Goal: Task Accomplishment & Management: Manage account settings

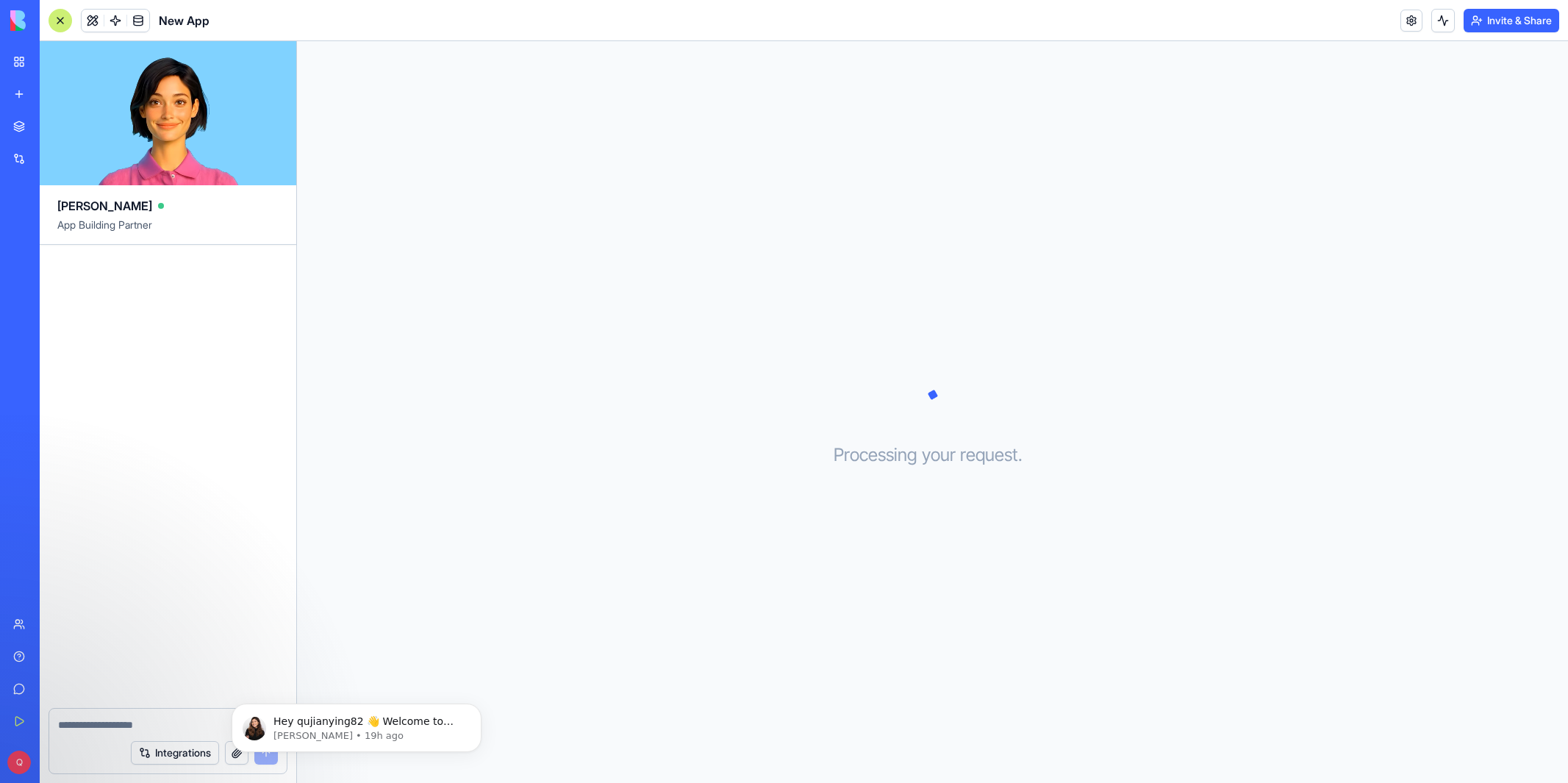
click at [9, 68] on link "My Workspace" at bounding box center [33, 62] width 59 height 30
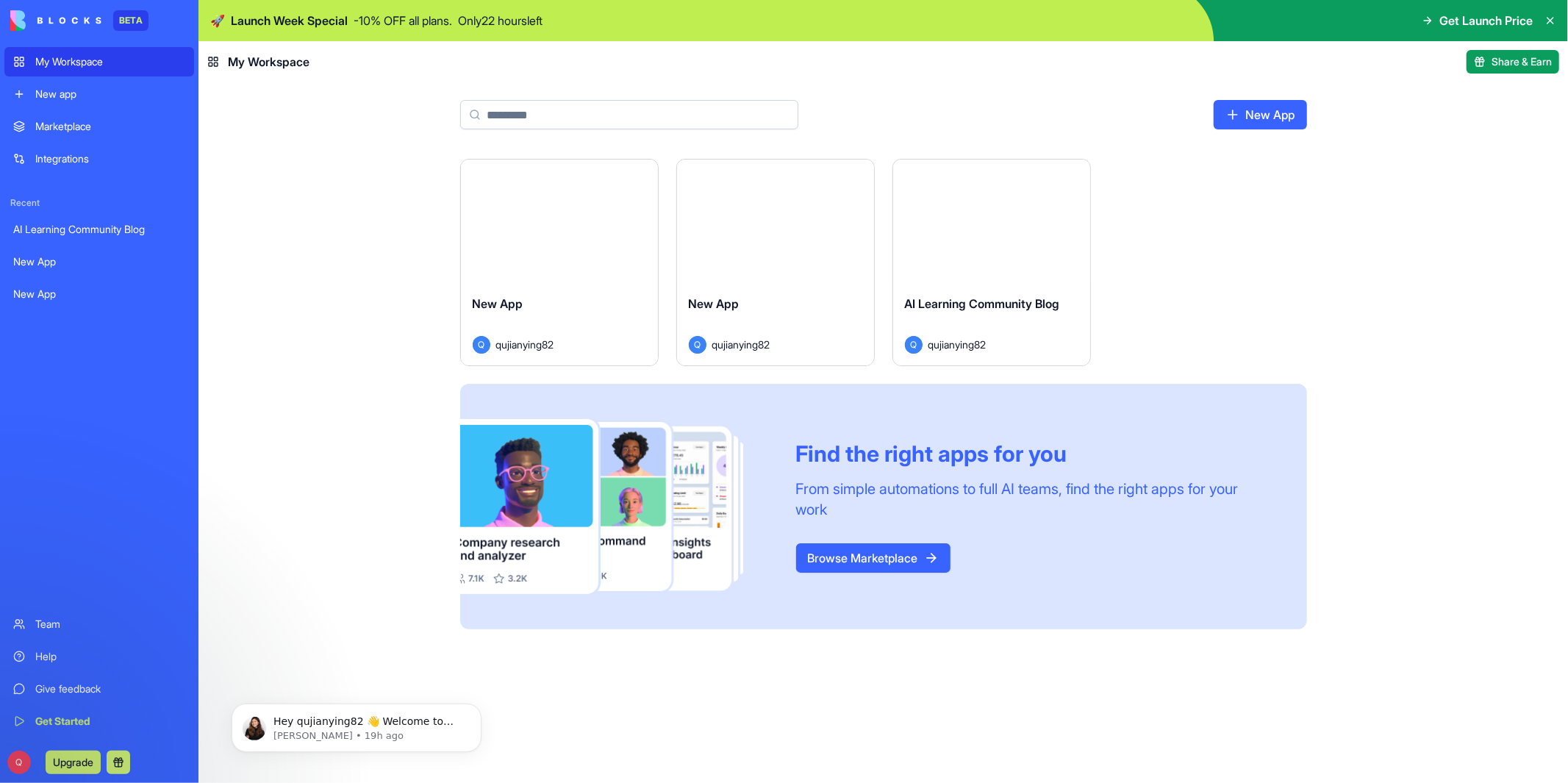
click at [130, 221] on link "AI Learning Community Blog" at bounding box center [99, 229] width 189 height 30
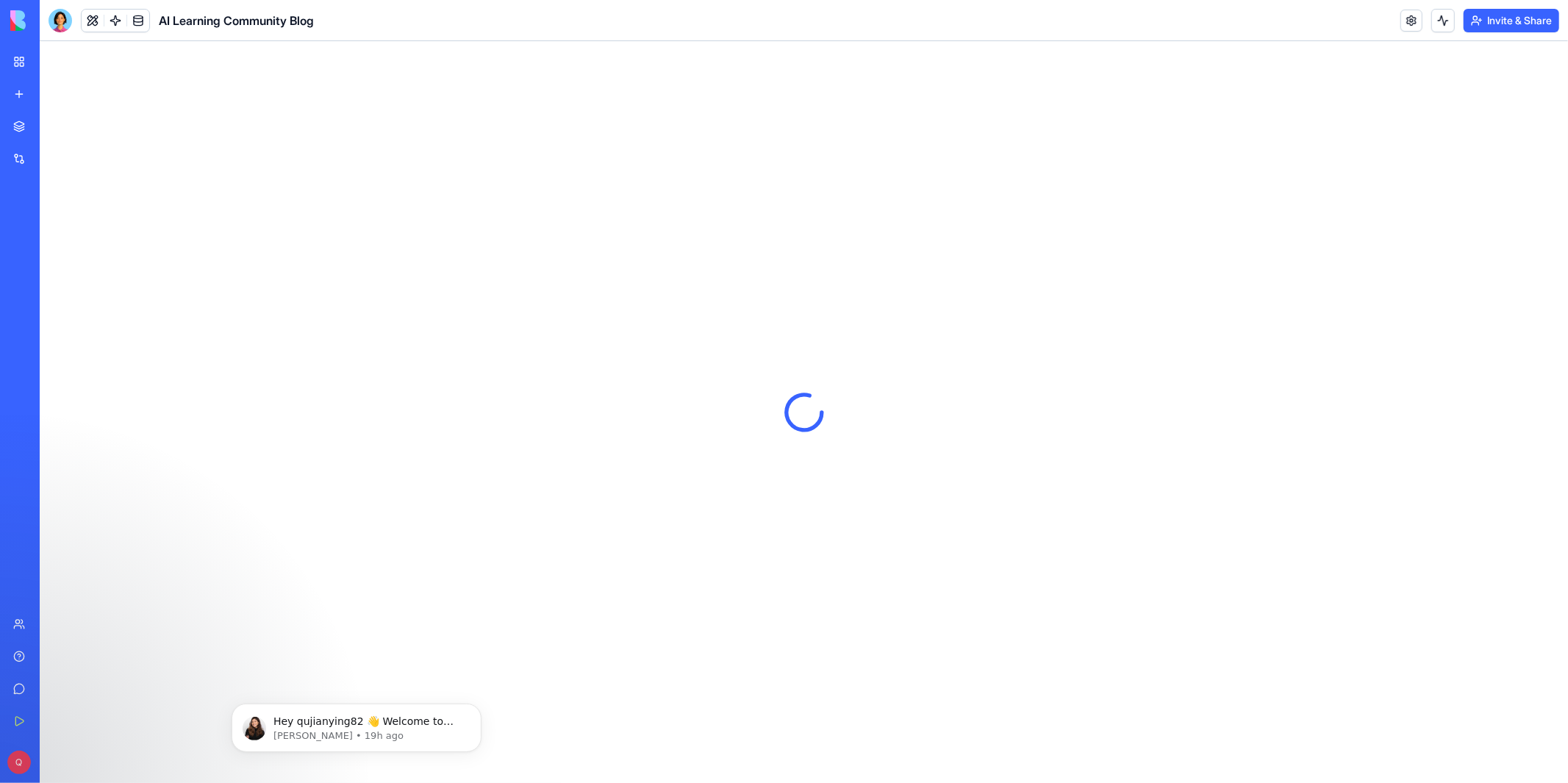
click at [24, 62] on link "My Workspace" at bounding box center [33, 62] width 59 height 30
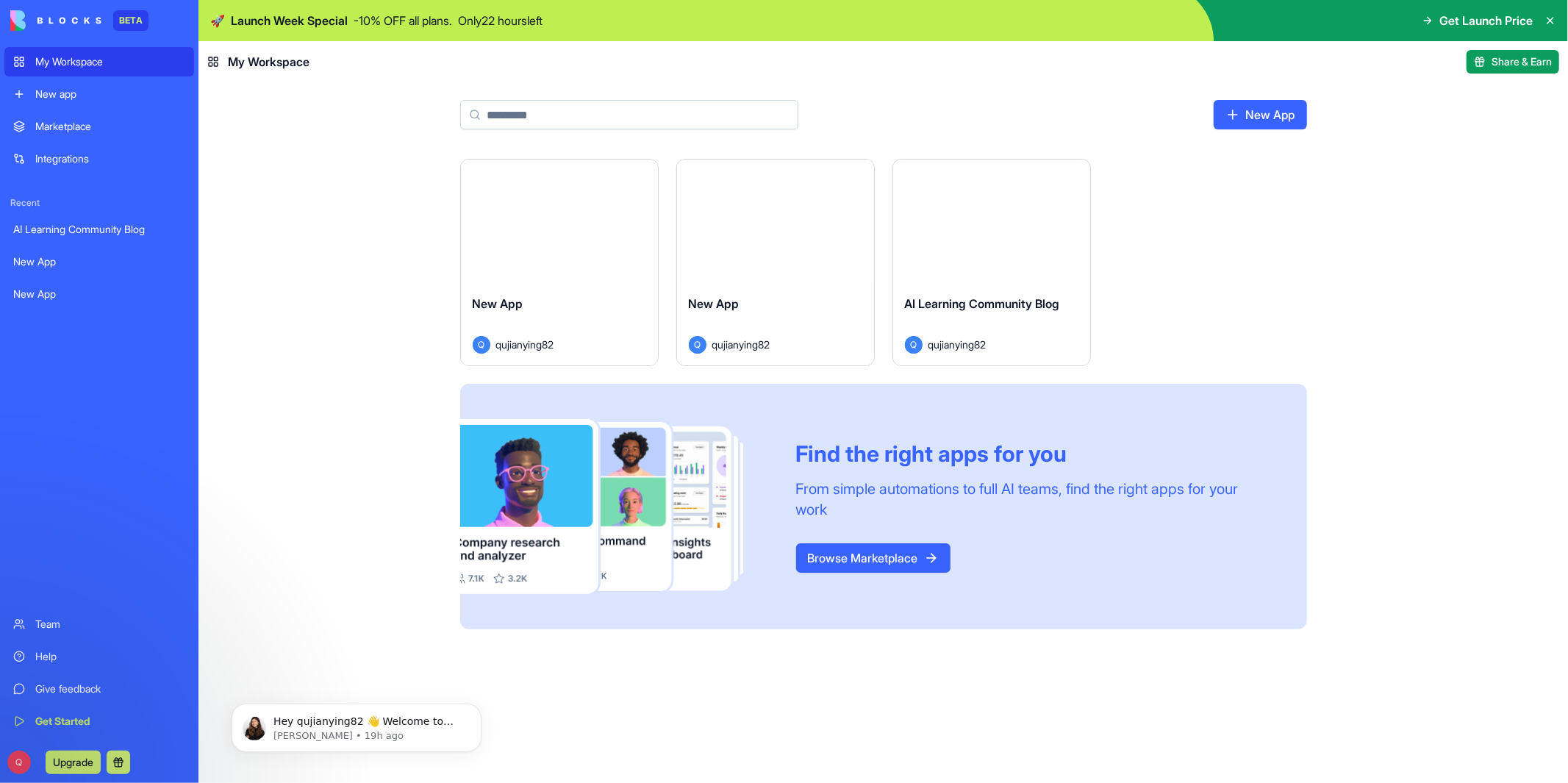
click at [642, 172] on html "BETA My Workspace New app Marketplace Integrations Recent AI Learning Community…" at bounding box center [784, 391] width 1568 height 783
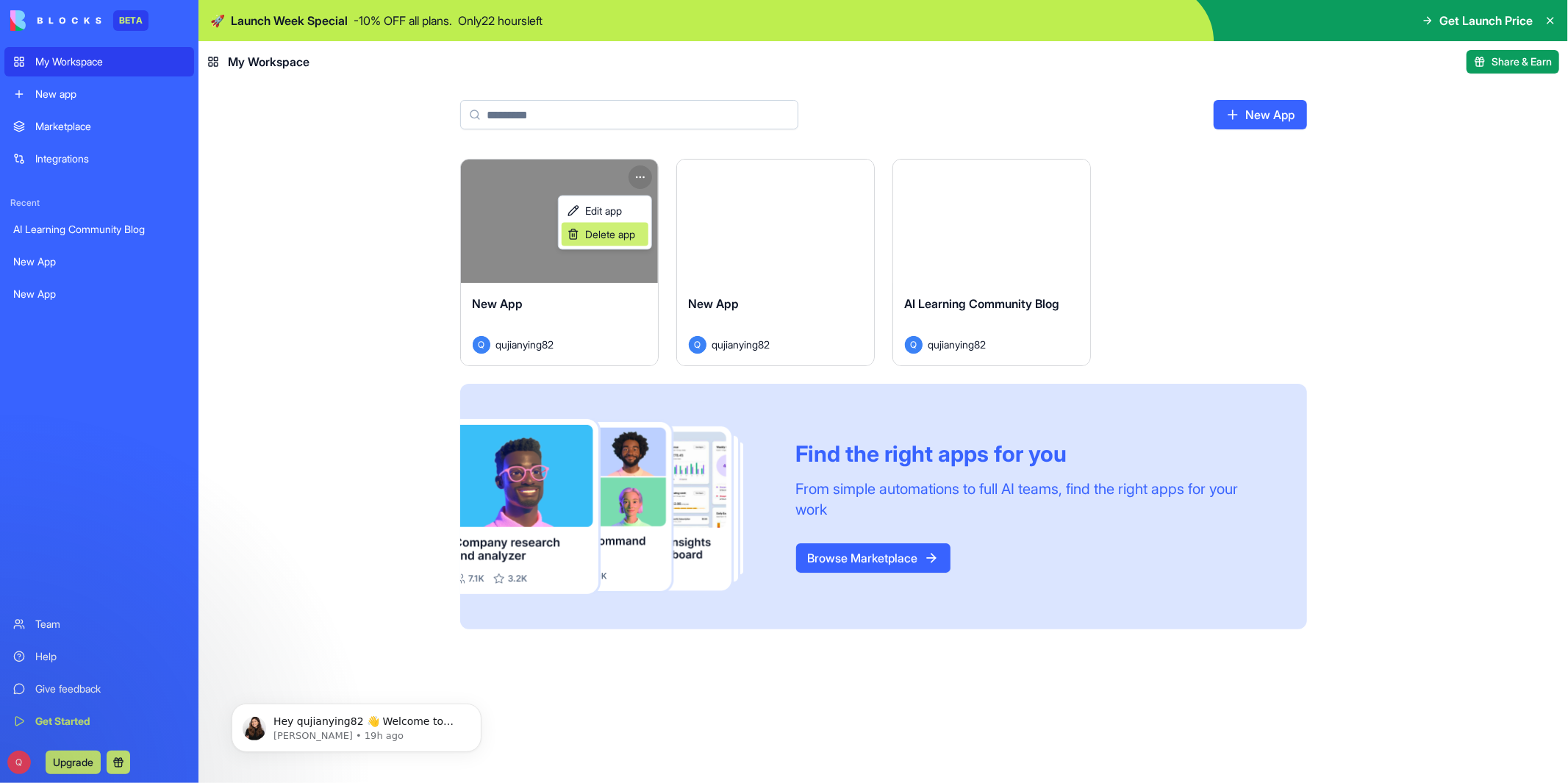
click at [617, 237] on span "Delete app" at bounding box center [610, 234] width 50 height 14
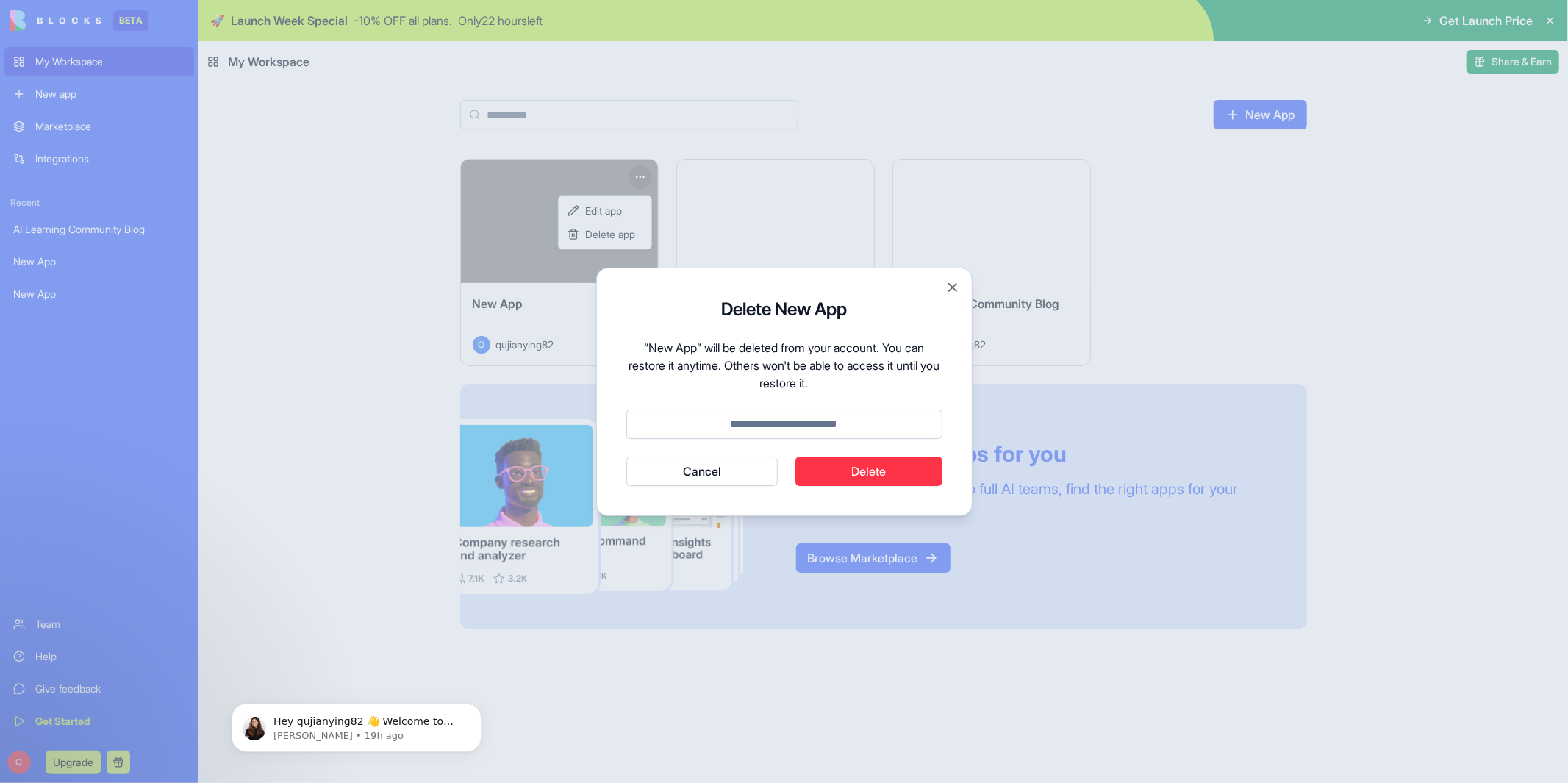
click at [831, 473] on button "Delete" at bounding box center [869, 471] width 147 height 30
type input "******"
click at [851, 464] on button "Delete" at bounding box center [869, 471] width 147 height 30
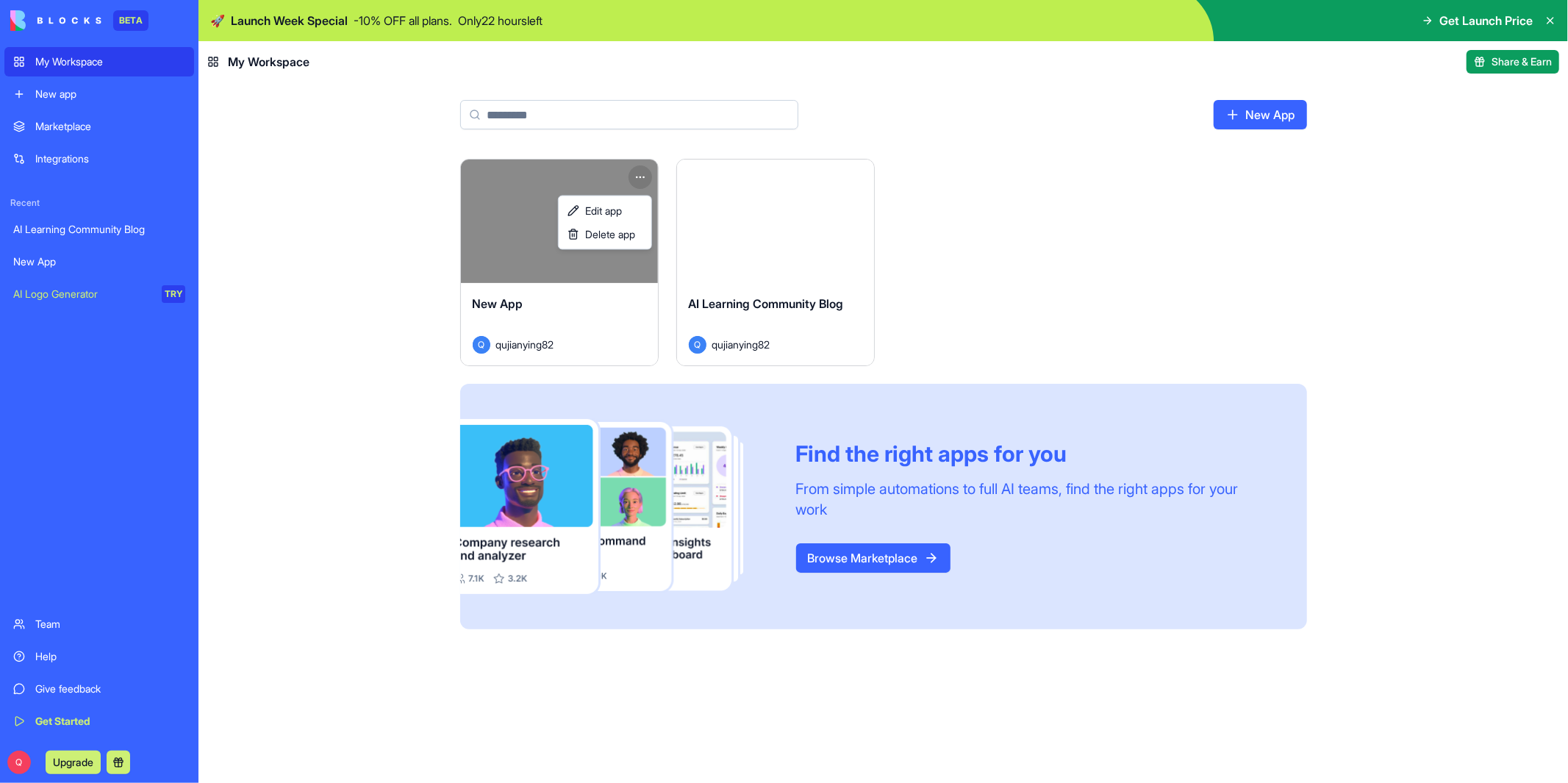
click at [640, 179] on html "BETA My Workspace New app Marketplace Integrations Recent AI Learning Community…" at bounding box center [784, 391] width 1568 height 783
click at [625, 228] on span "Delete app" at bounding box center [610, 234] width 50 height 14
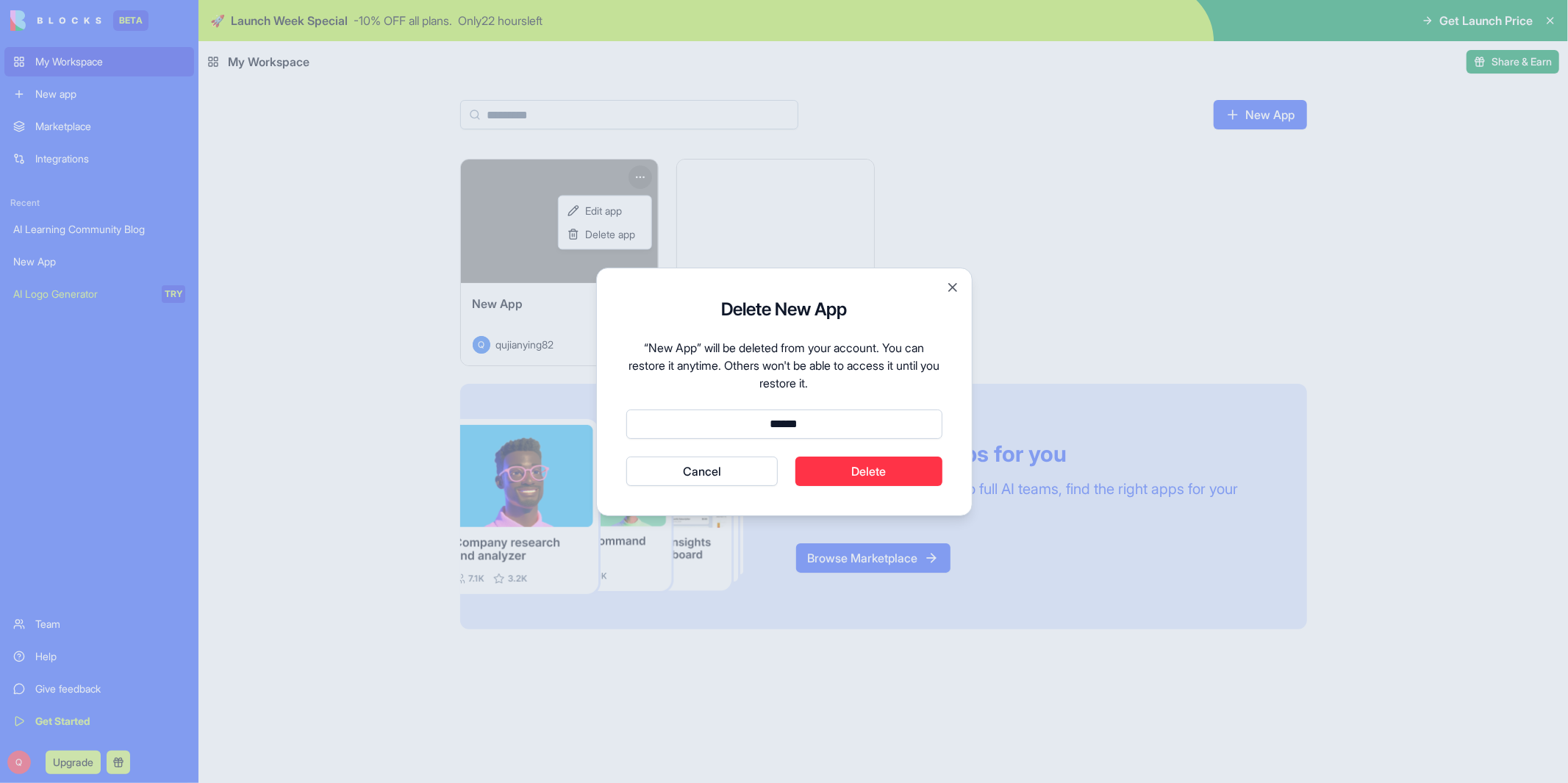
type input "******"
click at [883, 478] on button "Delete" at bounding box center [869, 471] width 147 height 30
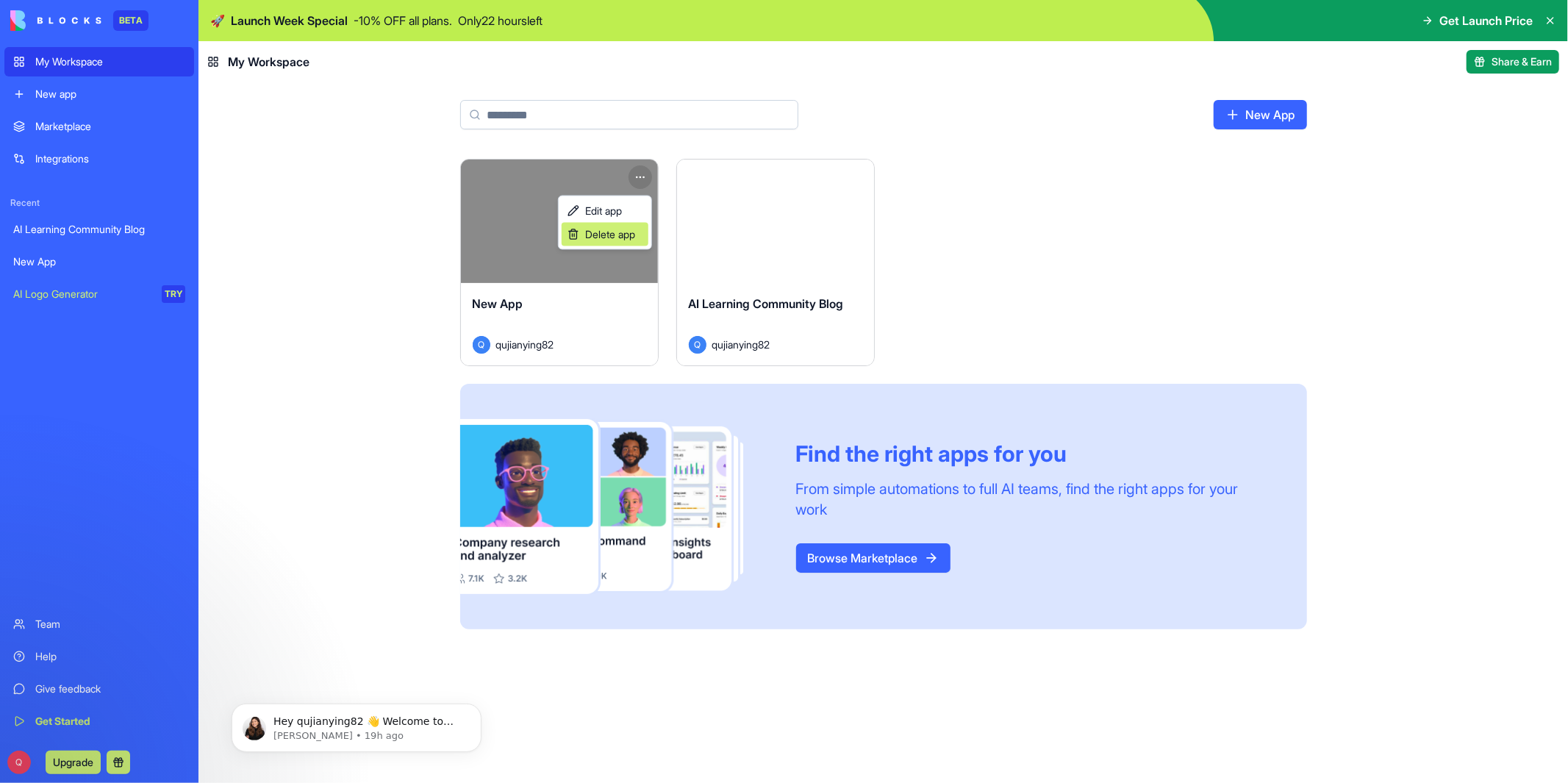
click at [612, 237] on span "Delete app" at bounding box center [610, 234] width 50 height 14
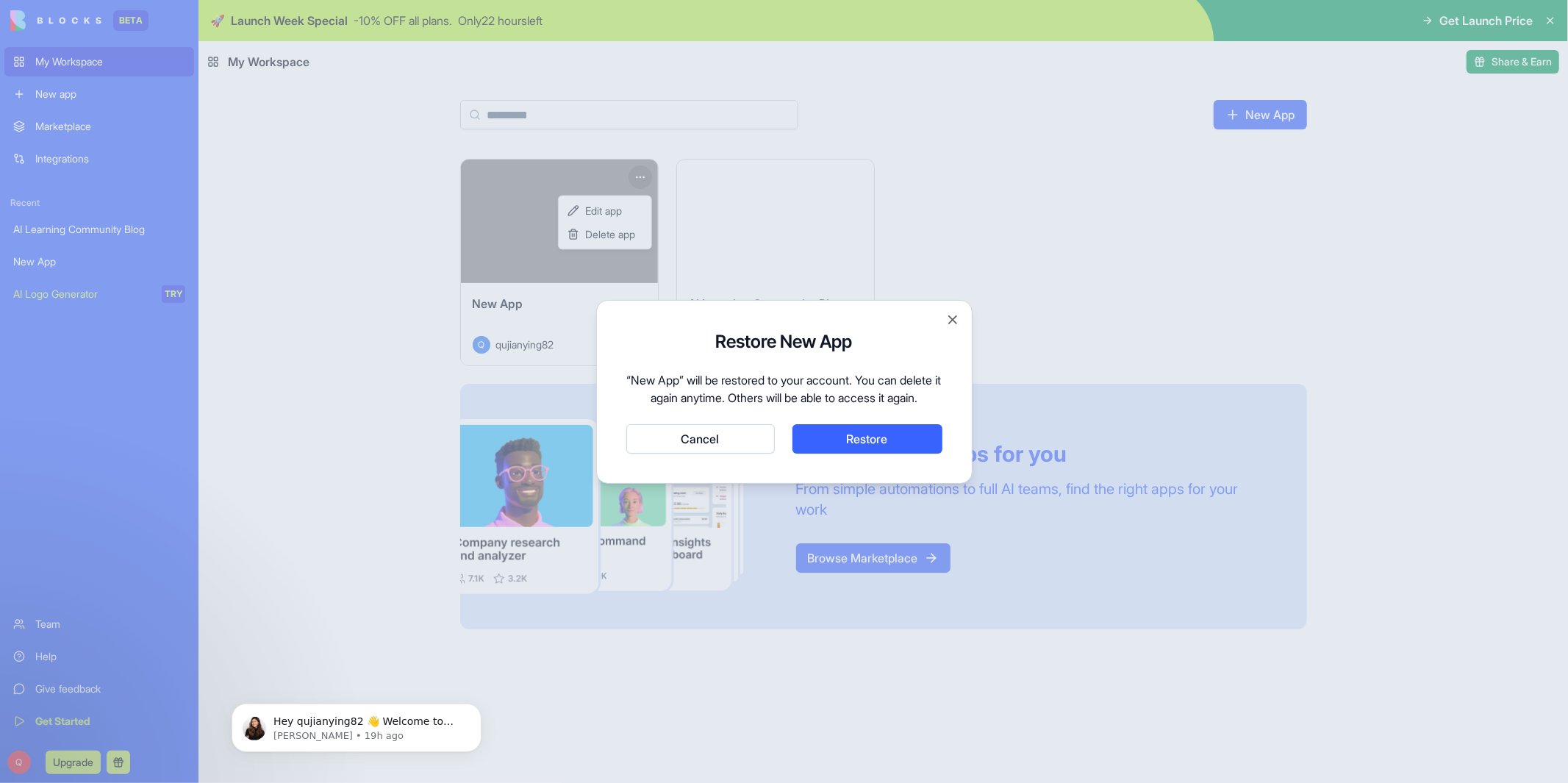
click at [820, 454] on button "Restore" at bounding box center [867, 439] width 150 height 30
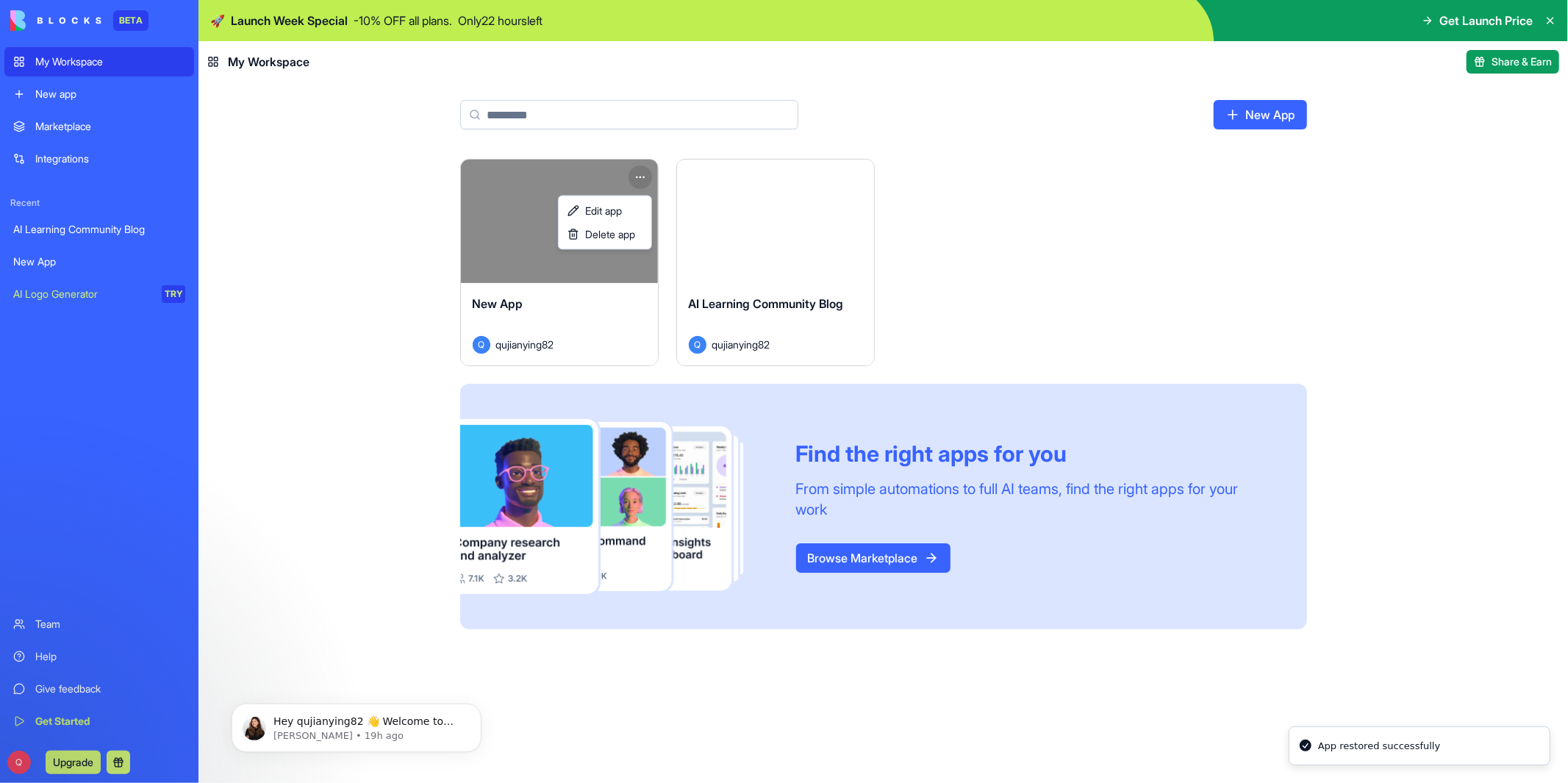
click at [641, 179] on html "BETA My Workspace New app Marketplace Integrations Recent AI Learning Community…" at bounding box center [784, 391] width 1568 height 783
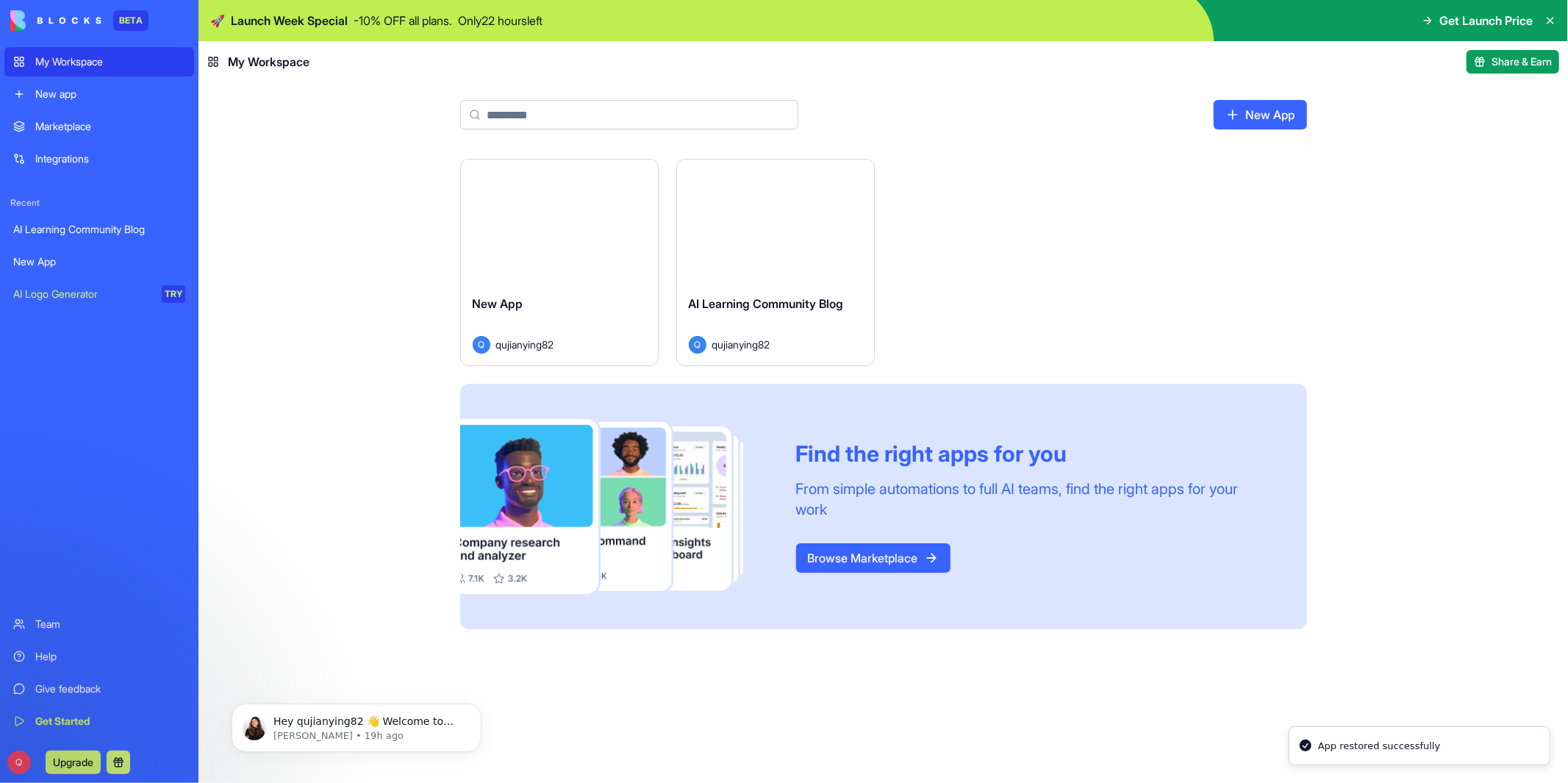
click at [638, 174] on html "BETA My Workspace New app Marketplace Integrations Recent AI Learning Community…" at bounding box center [784, 391] width 1568 height 783
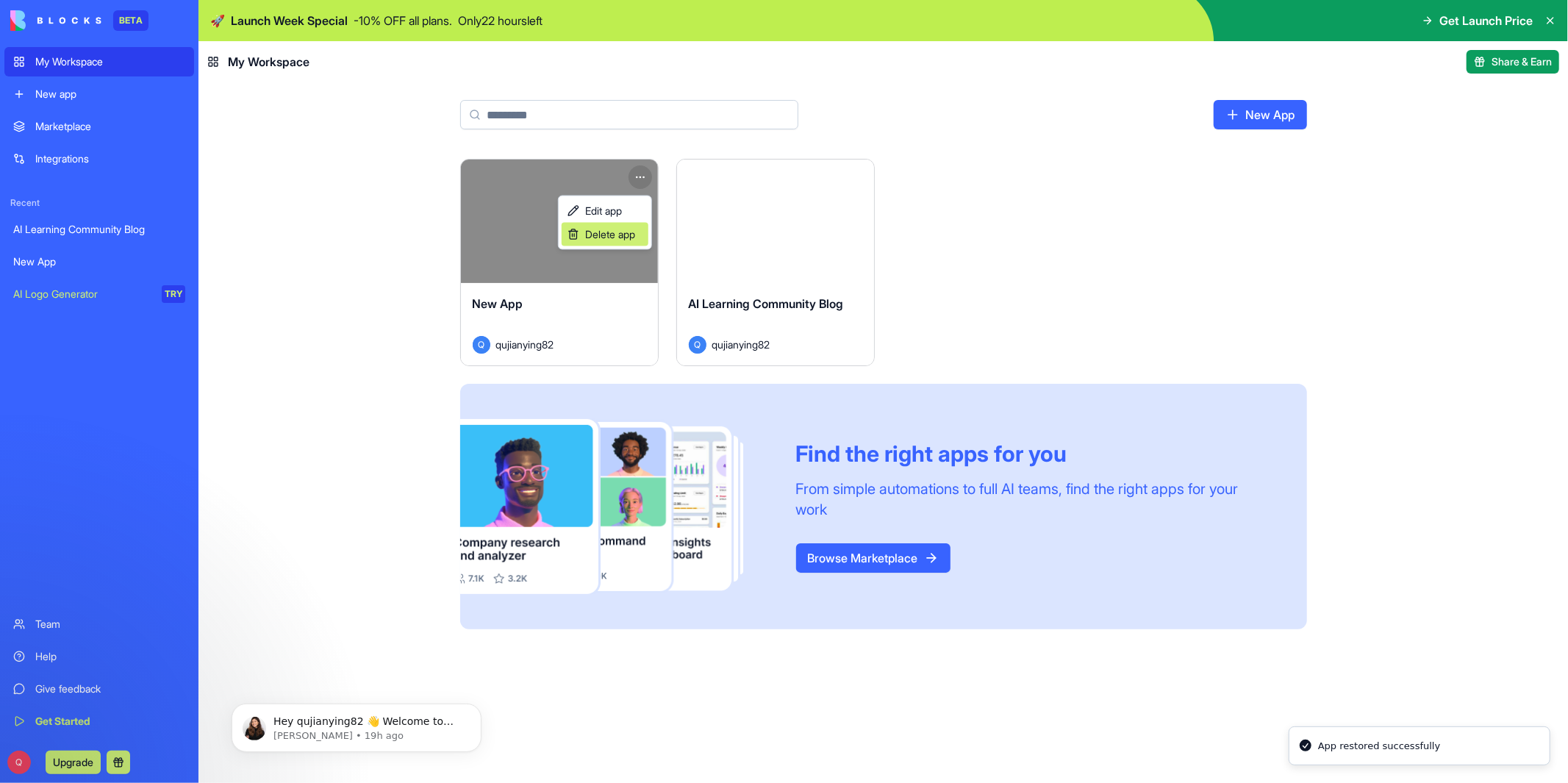
click at [621, 234] on span "Delete app" at bounding box center [610, 234] width 50 height 14
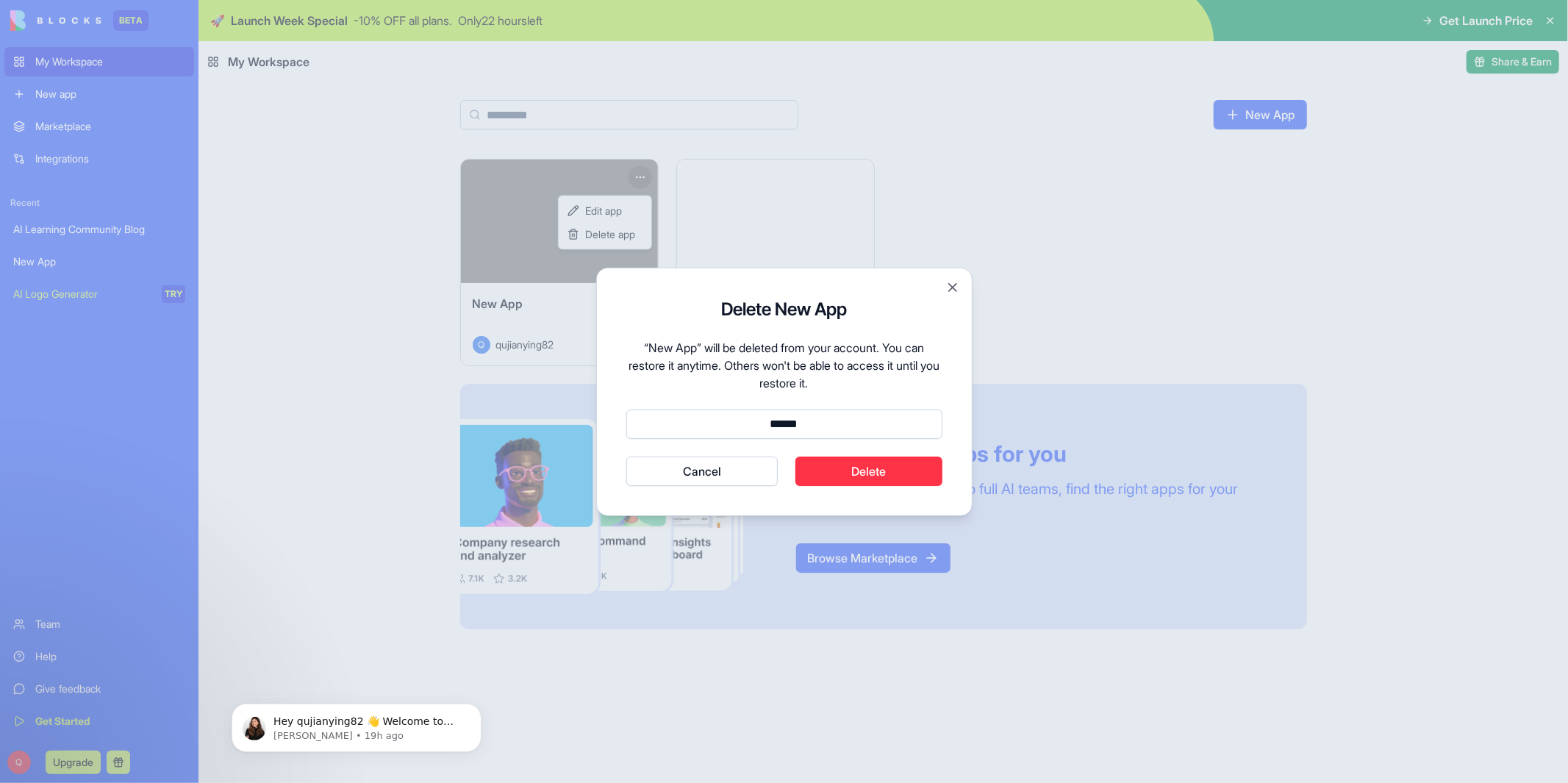
type input "******"
click at [898, 477] on button "Delete" at bounding box center [869, 471] width 147 height 30
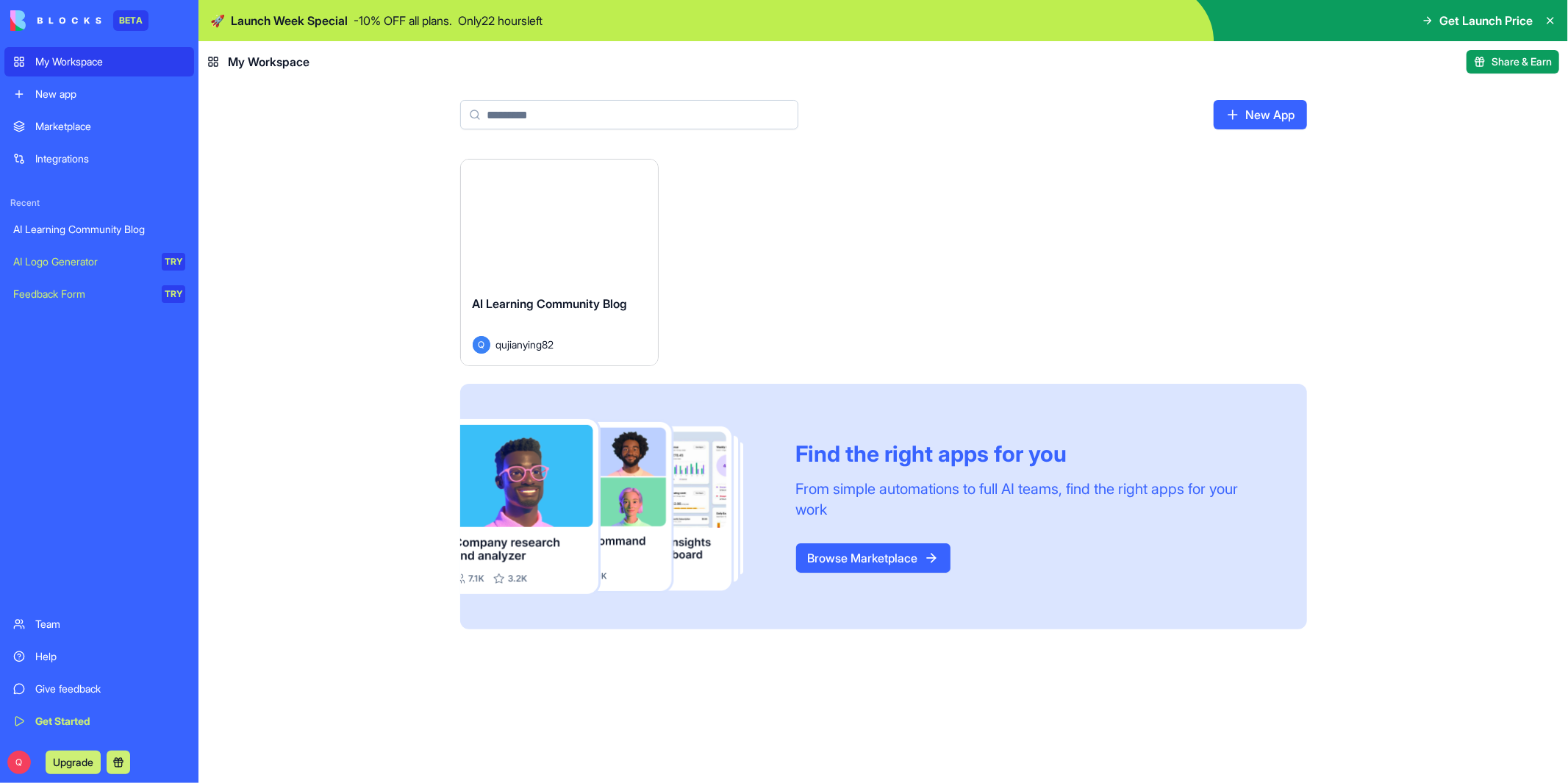
click at [570, 272] on div "Launch" at bounding box center [559, 221] width 197 height 123
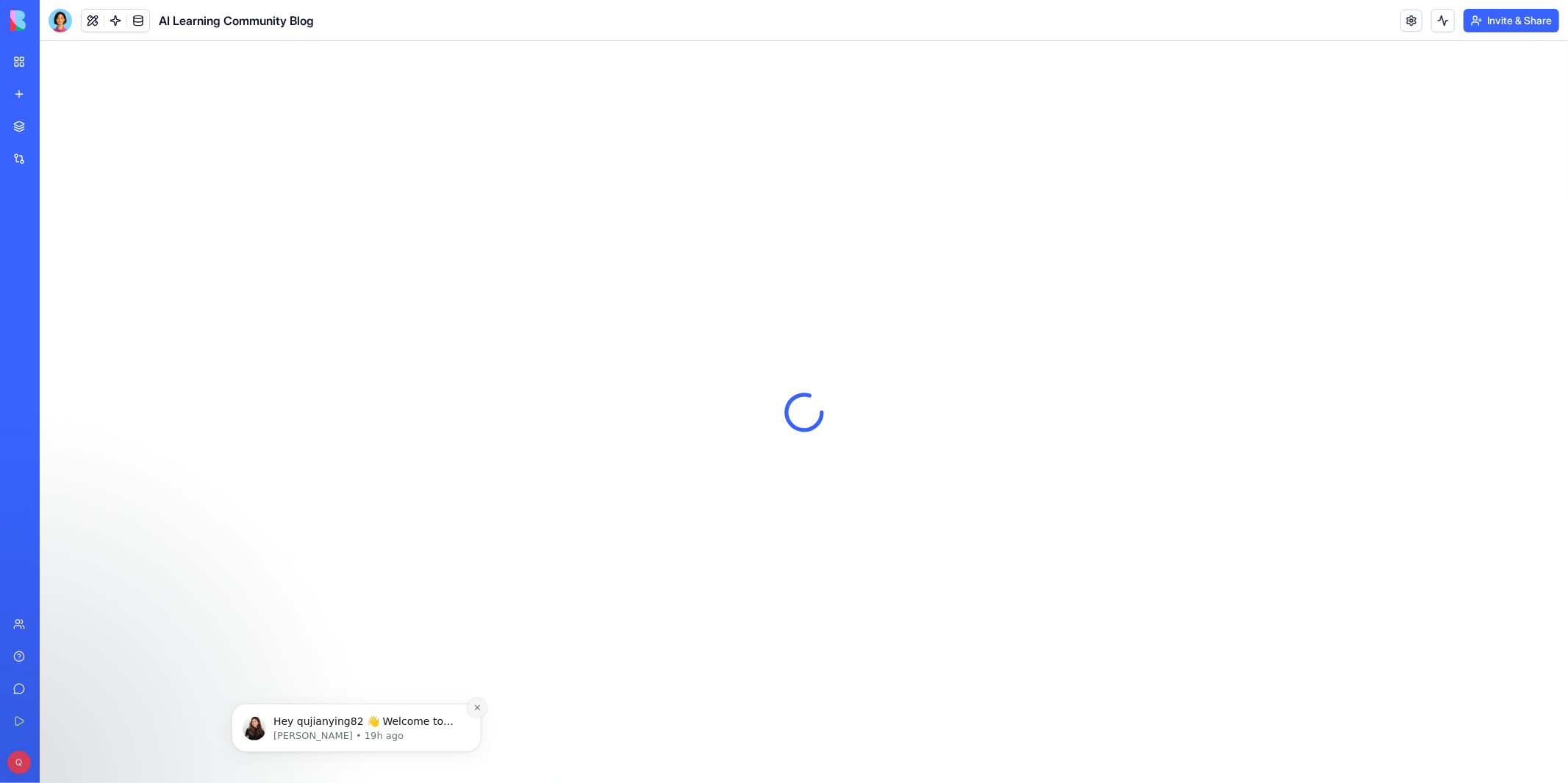
click at [477, 709] on icon "Dismiss notification" at bounding box center [476, 707] width 8 height 8
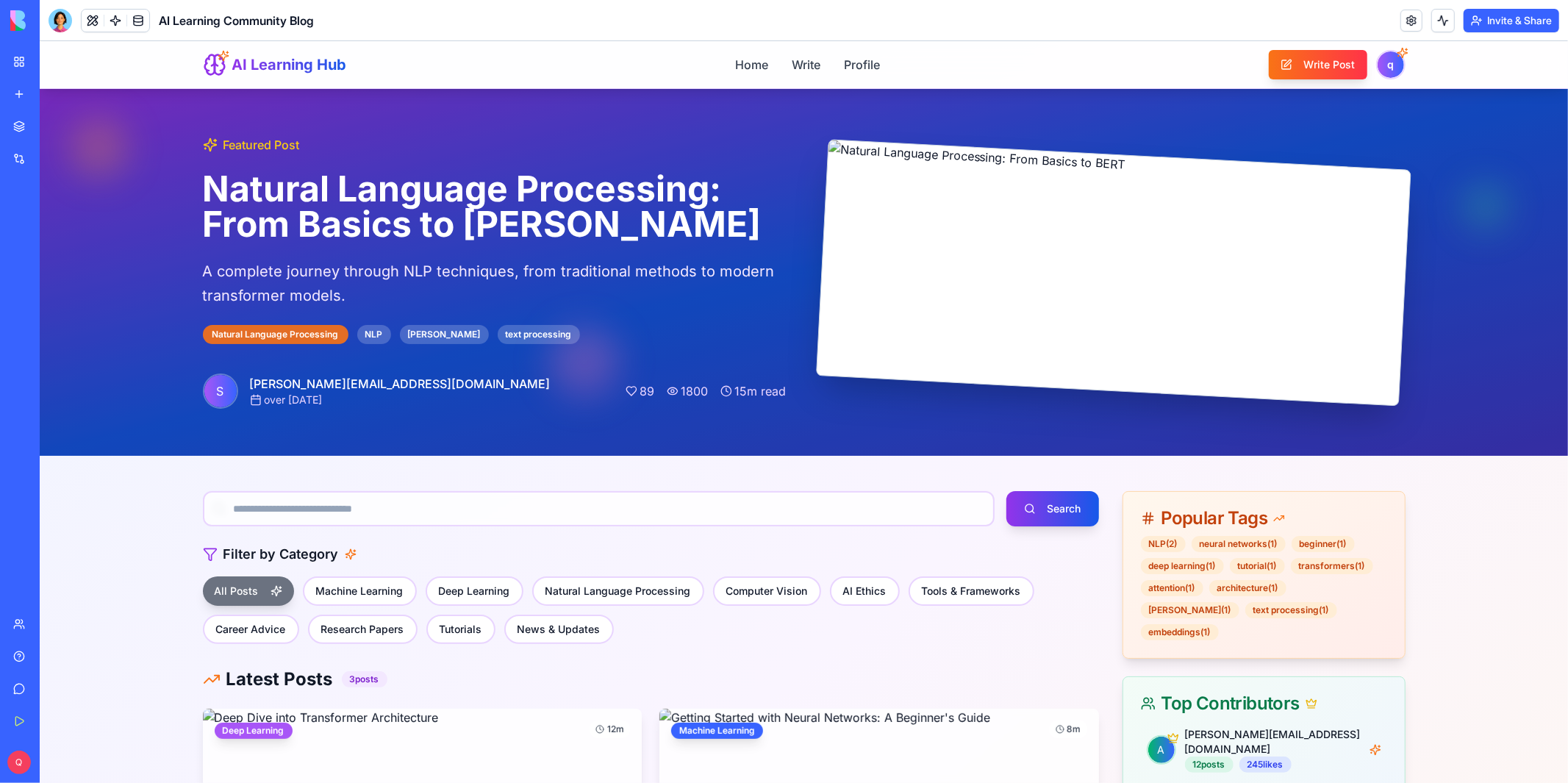
click at [62, 33] on header "AI Learning Community Blog Invite & Share" at bounding box center [803, 21] width 1528 height 41
click at [59, 25] on div at bounding box center [60, 21] width 24 height 24
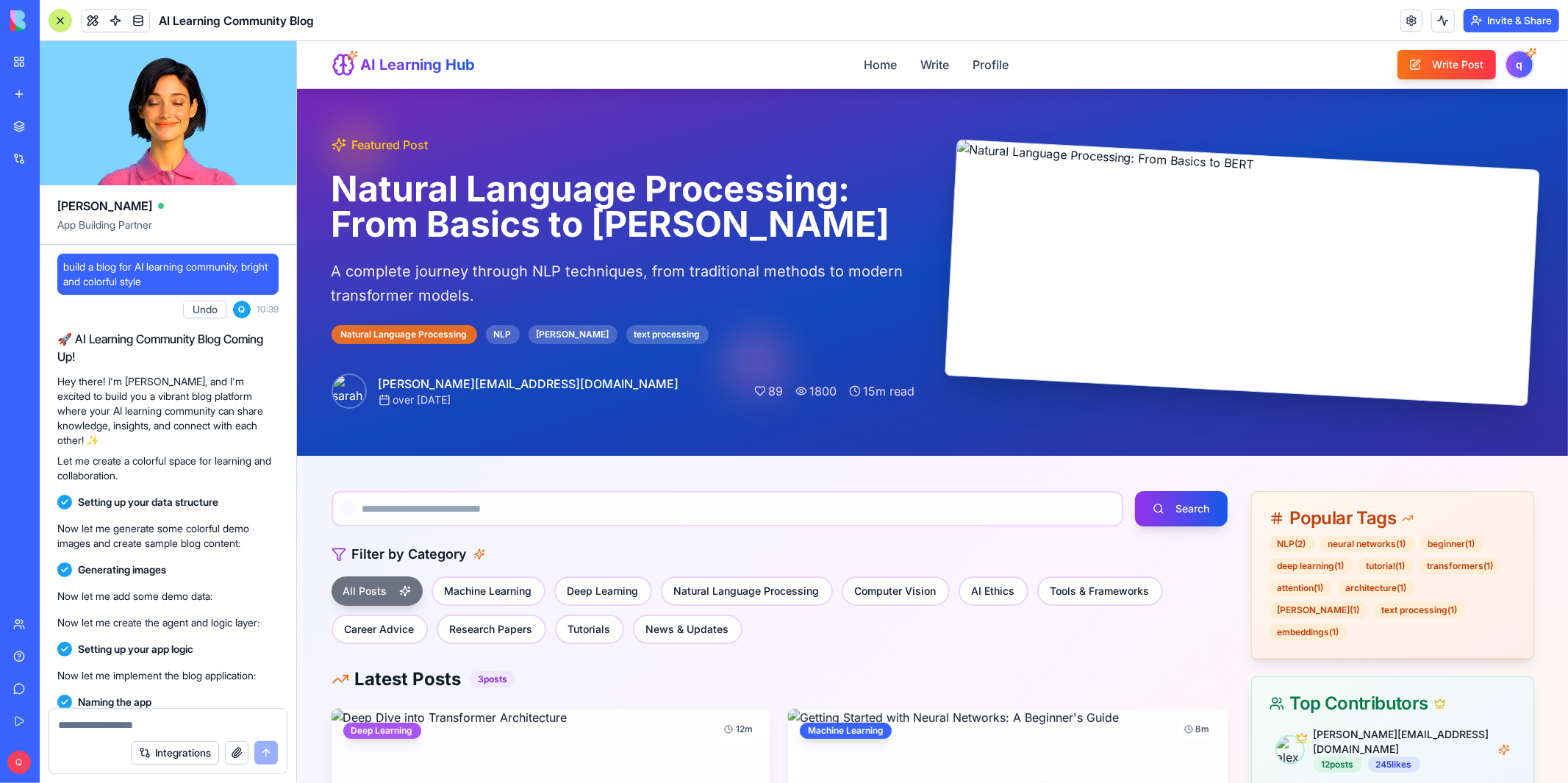
click at [153, 382] on p "Hey there! I'm [PERSON_NAME], and I'm excited to build you a vibrant blog platf…" at bounding box center [167, 411] width 221 height 74
click at [710, 76] on div "AI Learning Hub Home Write Profile Write Post q" at bounding box center [932, 64] width 1203 height 47
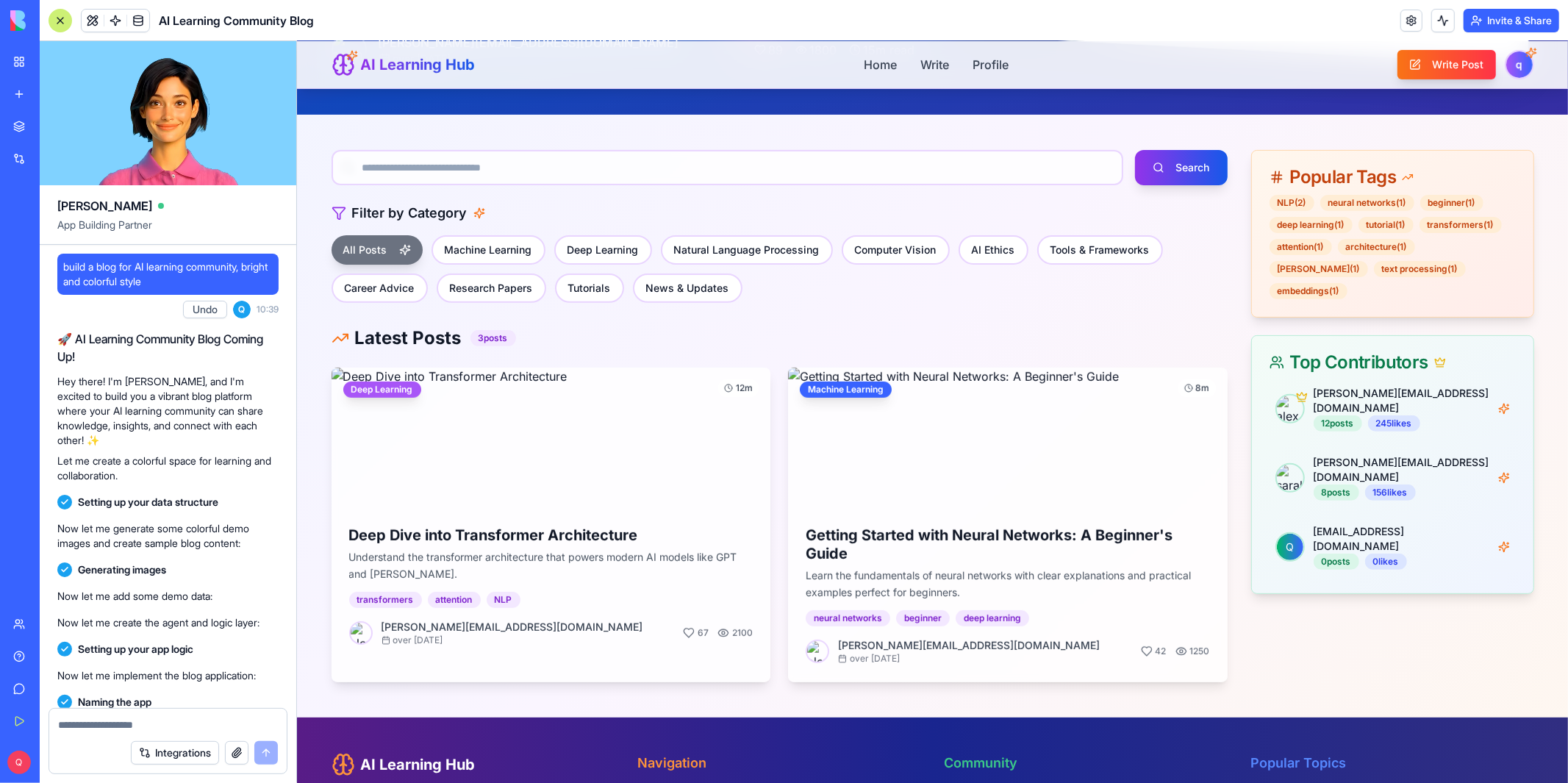
scroll to position [336, 0]
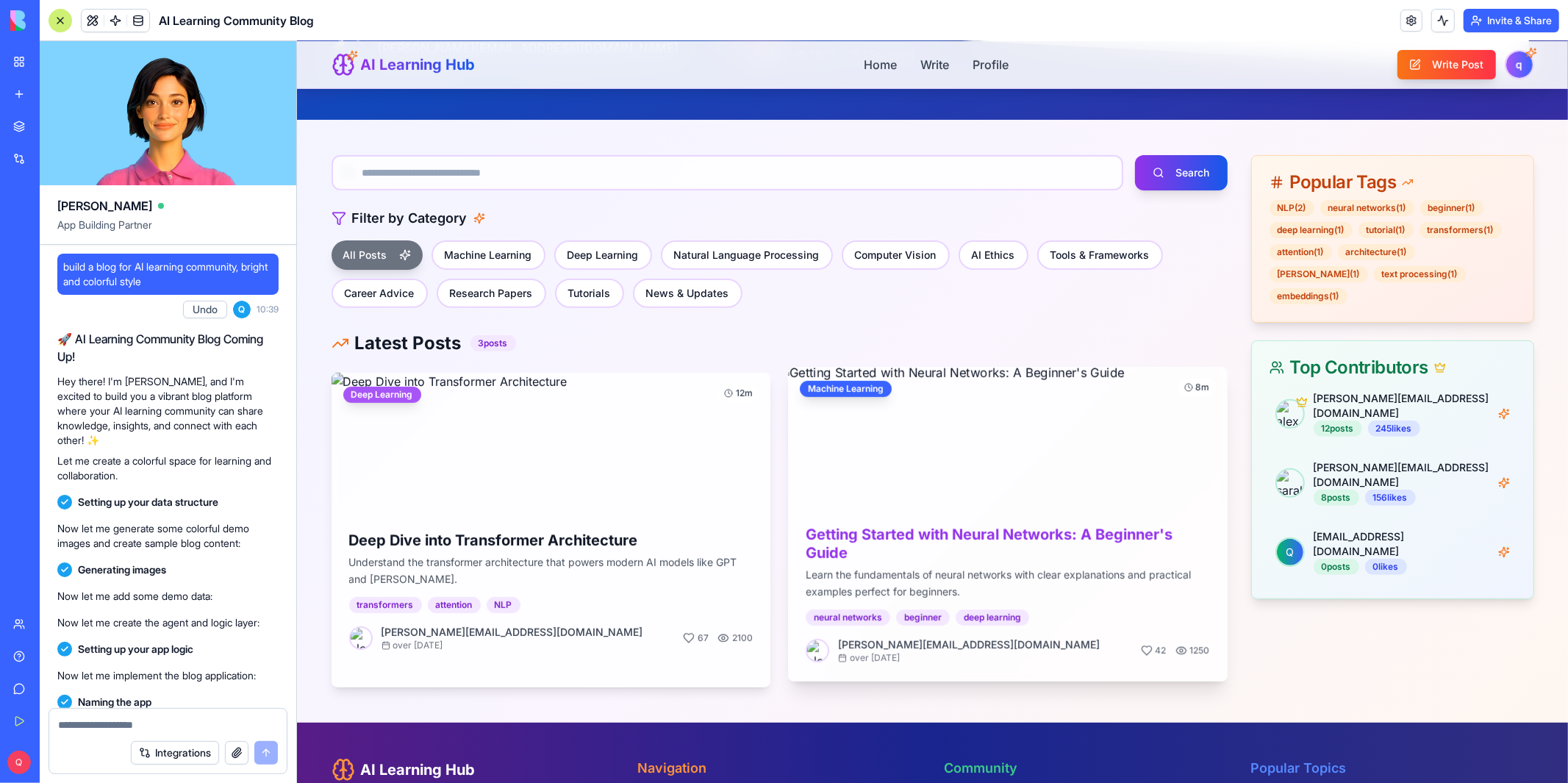
click at [900, 444] on img at bounding box center [1007, 436] width 461 height 148
click at [880, 467] on img at bounding box center [1007, 436] width 461 height 148
click at [959, 549] on h3 "Getting Started with Neural Networks: A Beginner's Guide" at bounding box center [1007, 543] width 404 height 37
click at [967, 532] on h3 "Getting Started with Neural Networks: A Beginner's Guide" at bounding box center [1007, 543] width 404 height 37
click at [929, 600] on div "Getting Started with Neural Networks: A Beginner's Guide Learn the fundamentals…" at bounding box center [1007, 558] width 440 height 101
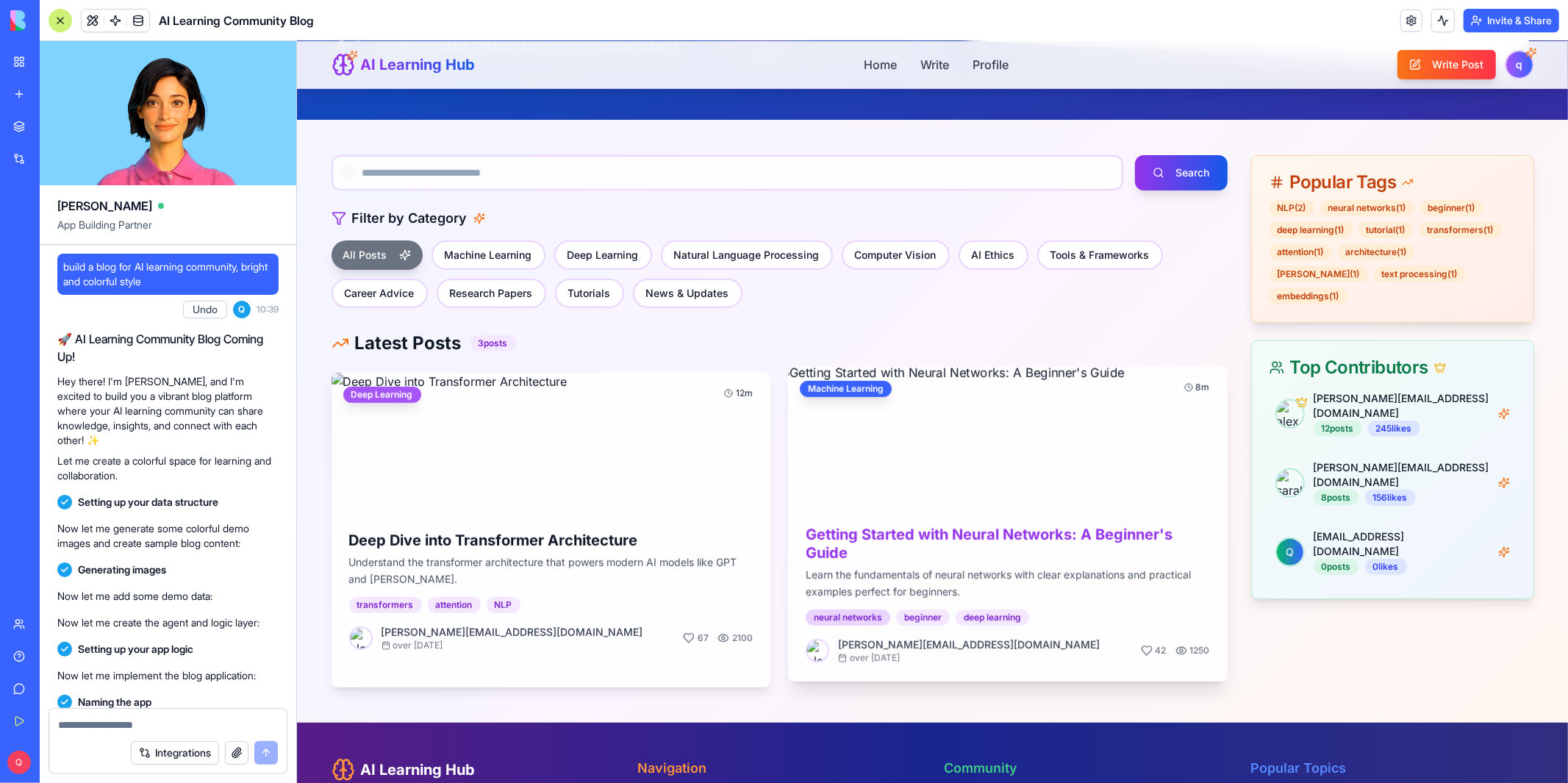
click at [877, 620] on div "neural networks" at bounding box center [847, 616] width 84 height 16
click at [905, 613] on div "beginner" at bounding box center [922, 616] width 54 height 16
click at [933, 574] on p "Learn the fundamentals of neural networks with clear explanations and practical…" at bounding box center [1007, 583] width 404 height 33
click at [959, 534] on h3 "Getting Started with Neural Networks: A Beginner's Guide" at bounding box center [1007, 543] width 404 height 37
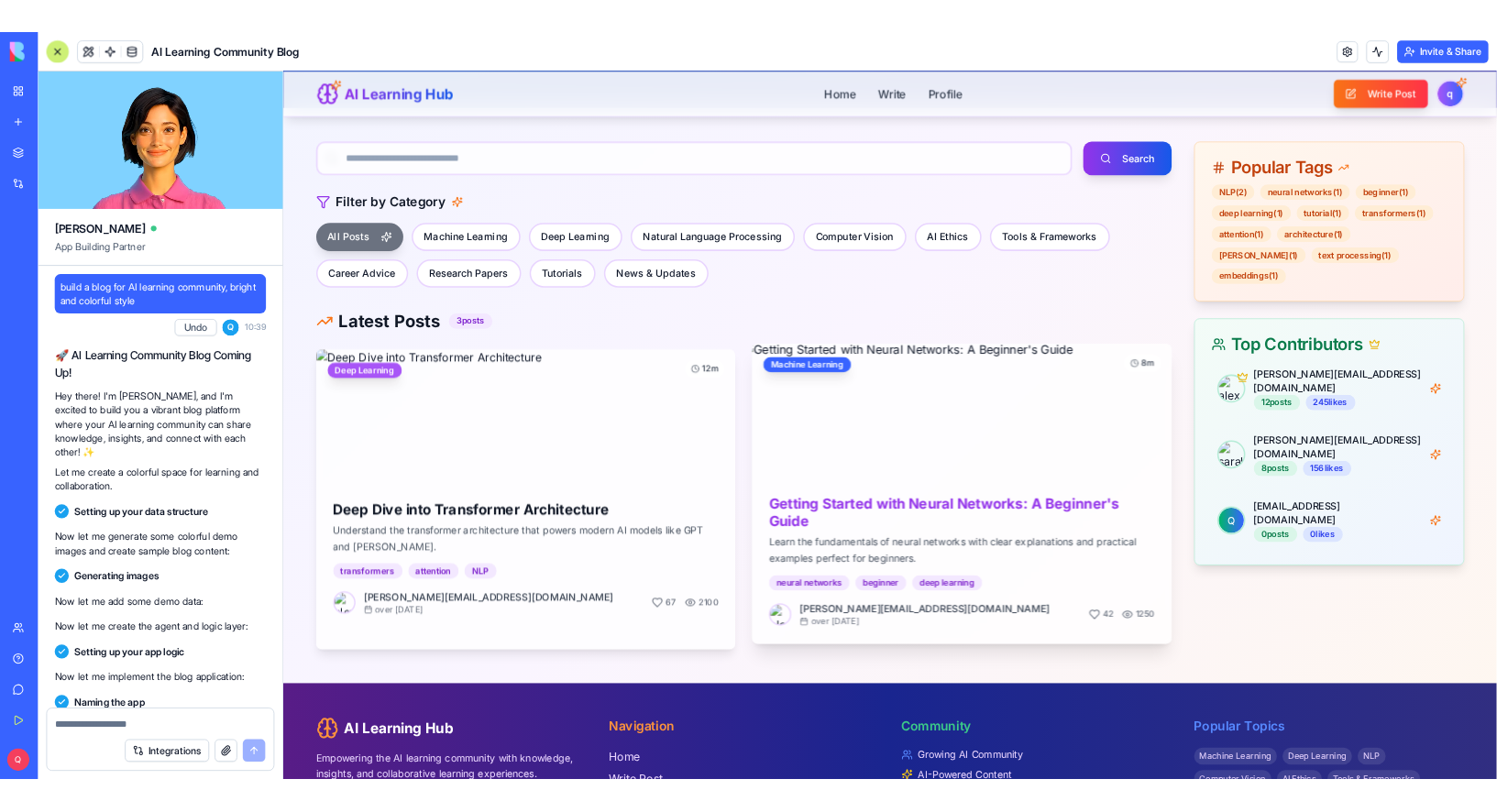
scroll to position [0, 0]
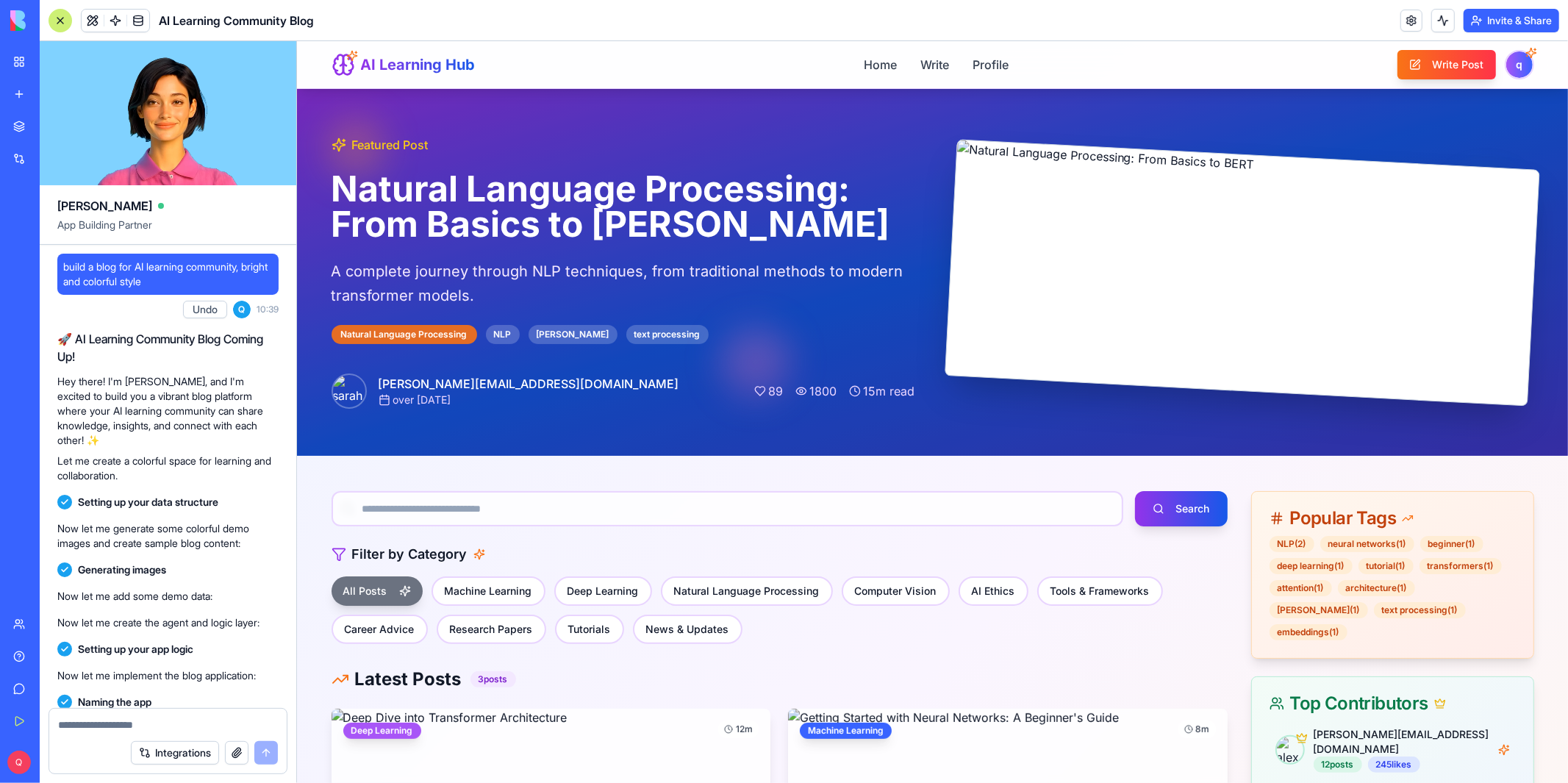
click at [741, 291] on p "A complete journey through NLP techniques, from traditional methods to modern t…" at bounding box center [622, 282] width 584 height 48
click at [502, 345] on div "Featured Post Natural Language Processing: From Basics to [PERSON_NAME] A compl…" at bounding box center [622, 272] width 584 height 272
click at [540, 333] on div "[PERSON_NAME]" at bounding box center [572, 333] width 89 height 19
click at [432, 337] on div "Natural Language Processing" at bounding box center [403, 333] width 145 height 19
click at [978, 59] on link "Profile" at bounding box center [989, 64] width 37 height 18
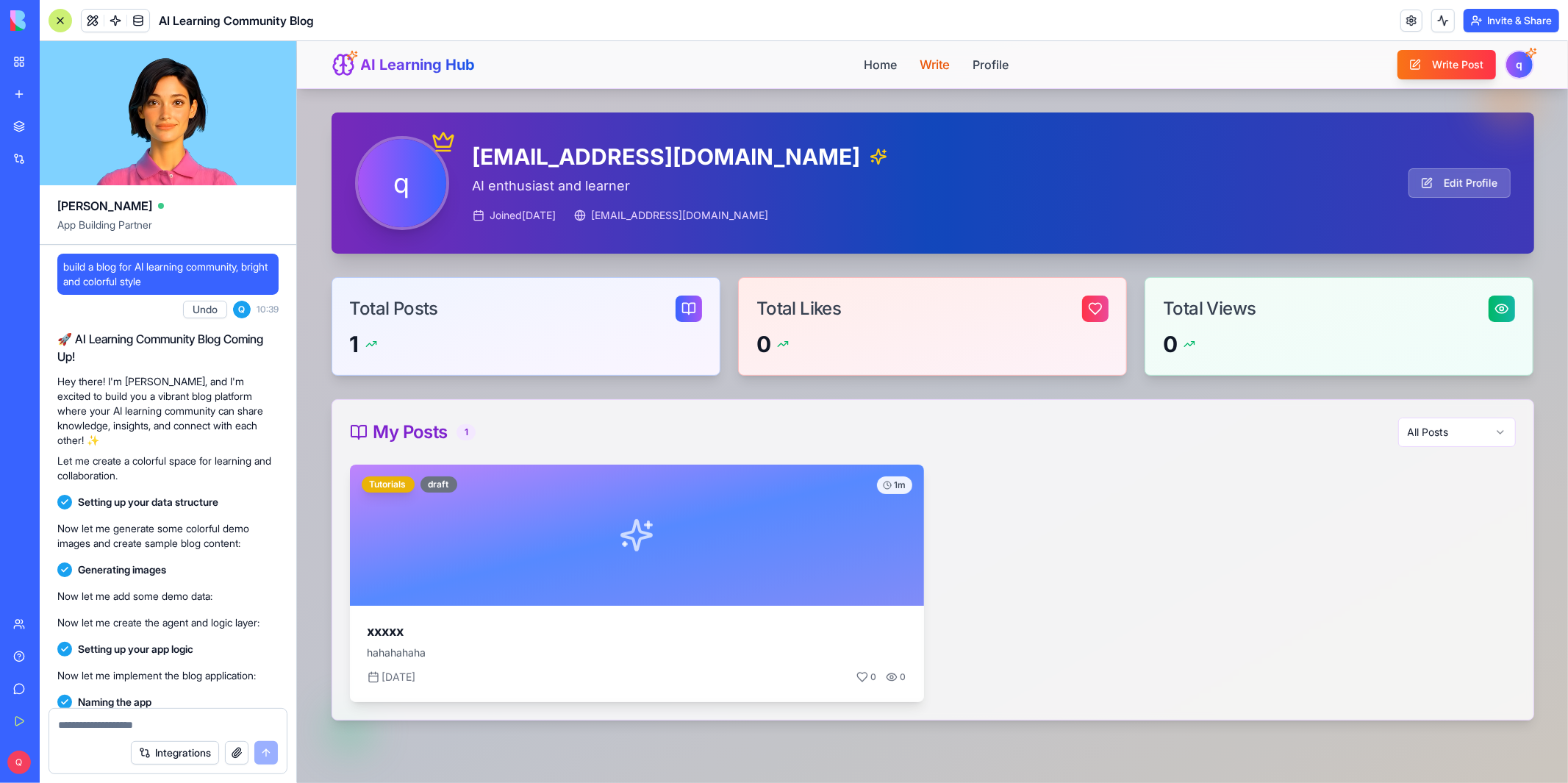
click at [923, 63] on link "Write" at bounding box center [934, 64] width 30 height 18
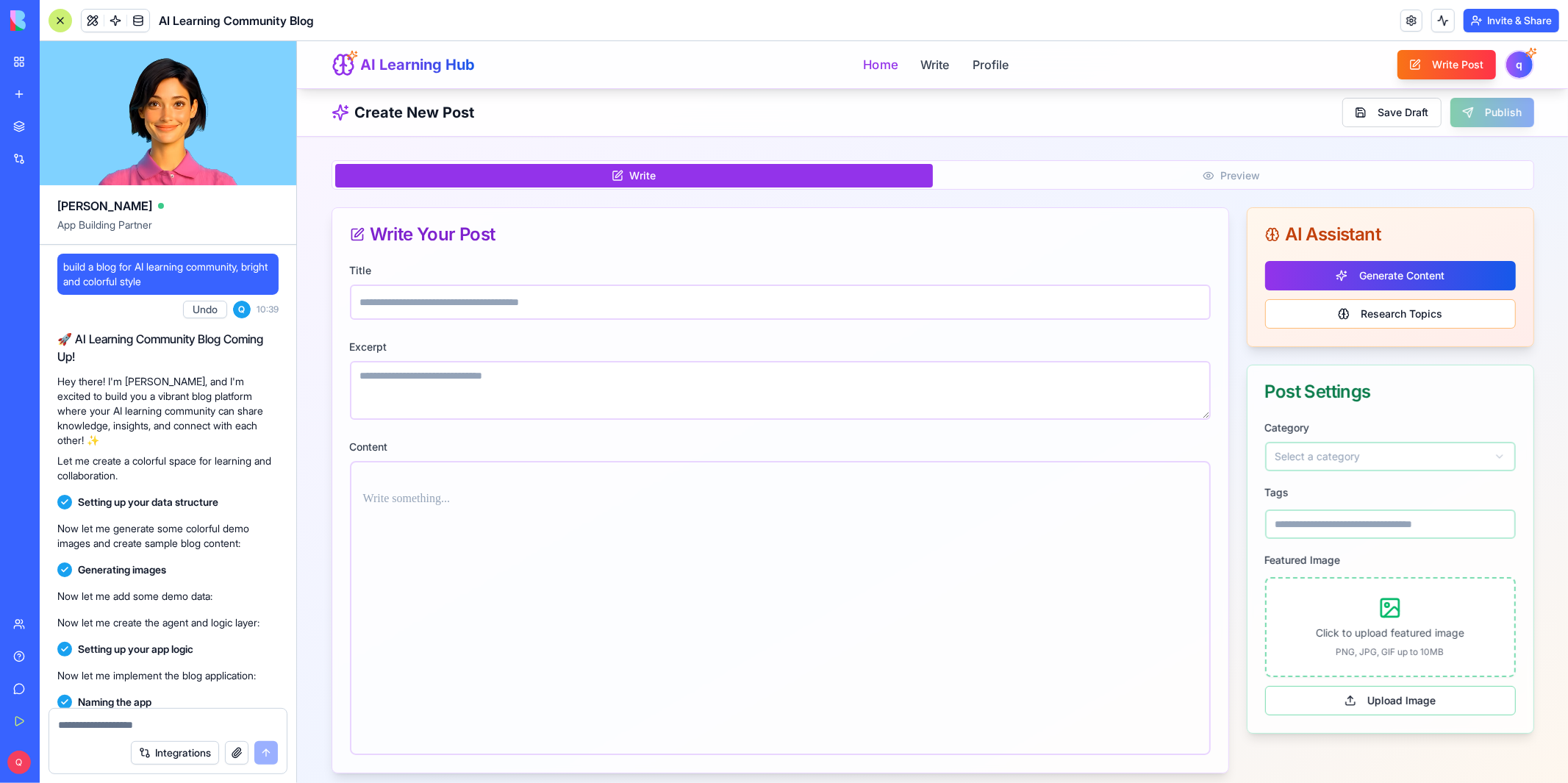
click at [876, 66] on link "Home" at bounding box center [879, 64] width 34 height 18
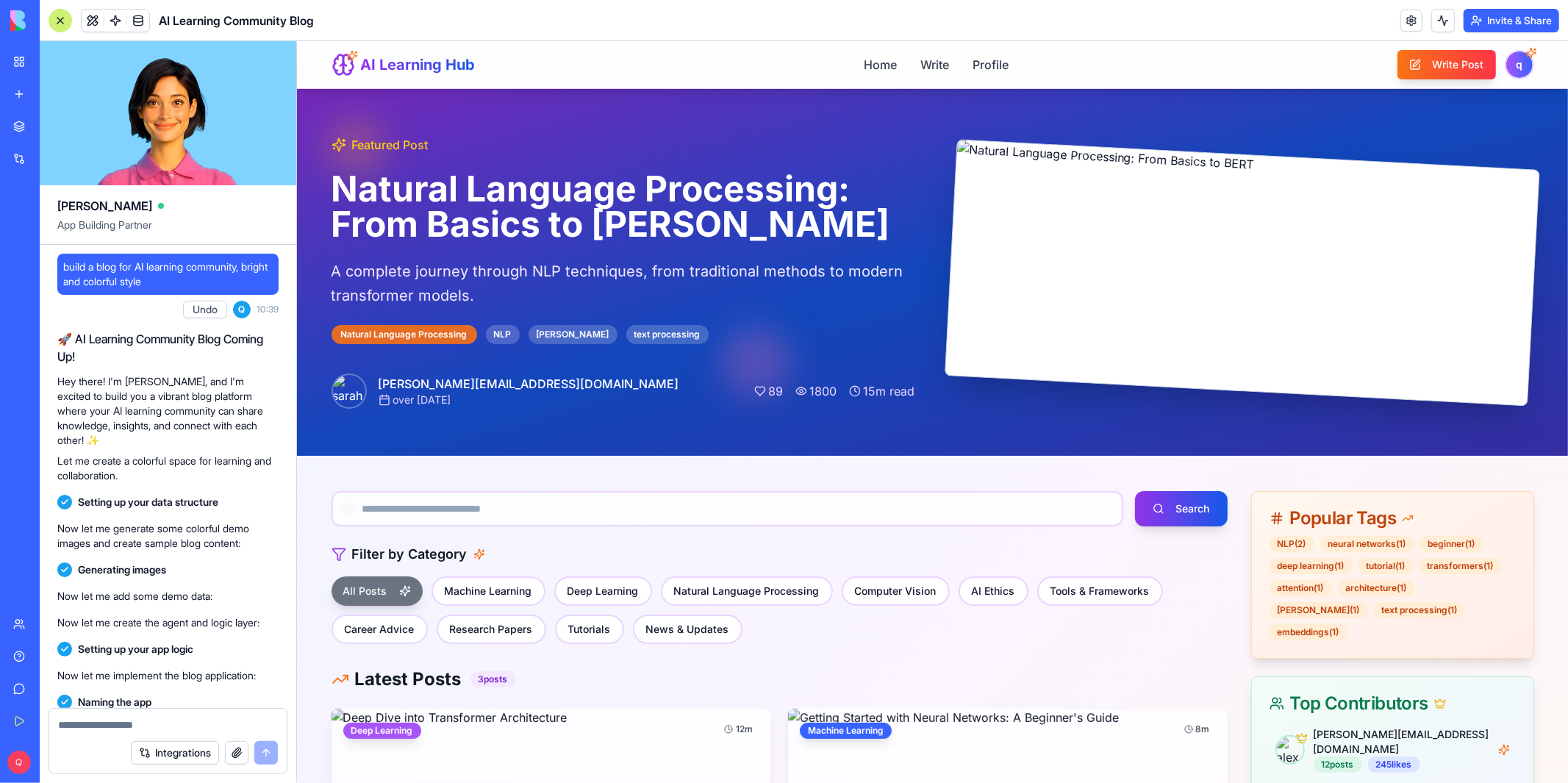
click at [730, 91] on div "Featured Post Natural Language Processing: From Basics to [PERSON_NAME] A compl…" at bounding box center [932, 272] width 1250 height 367
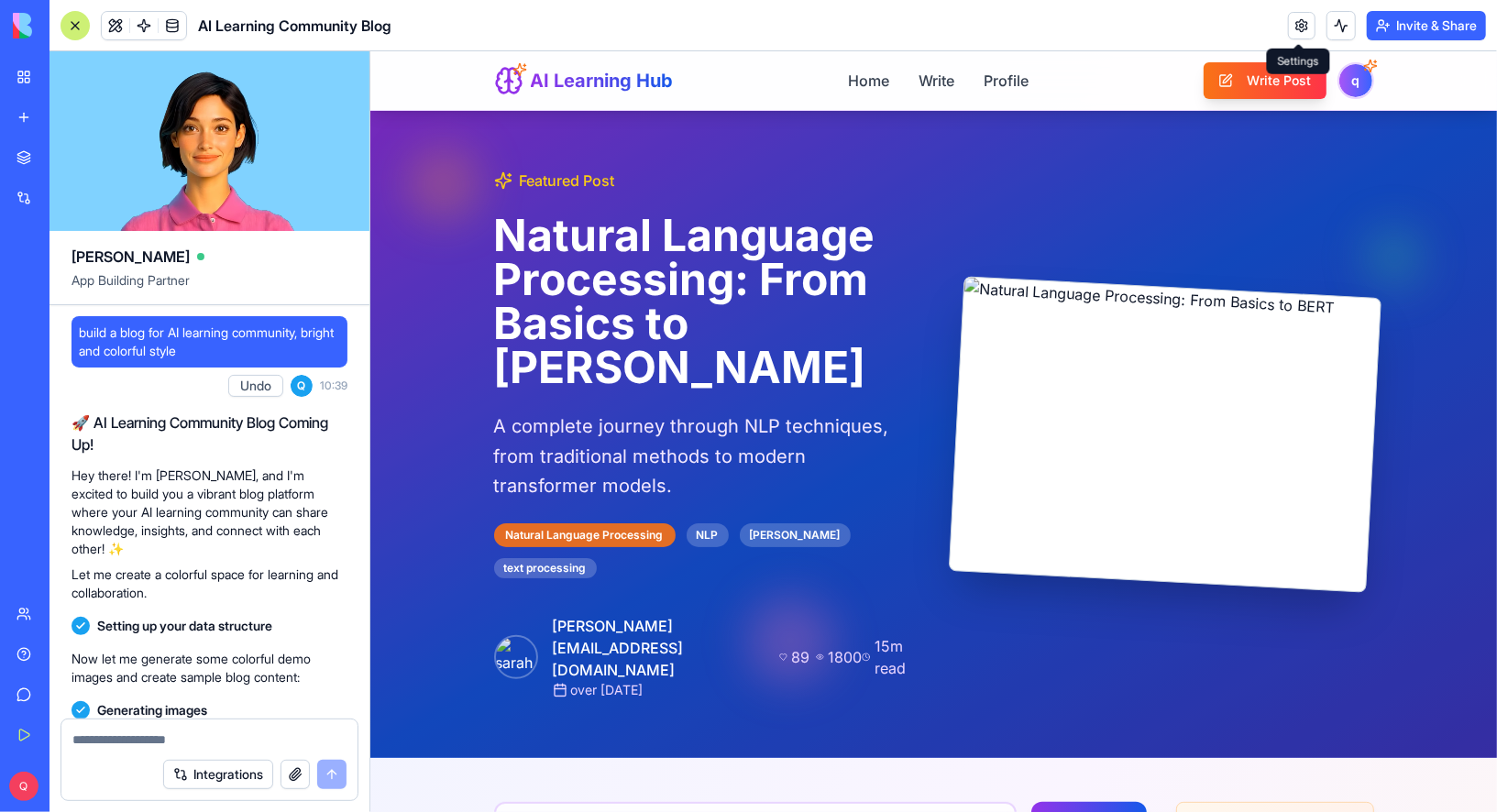
click at [1304, 33] on link at bounding box center [1302, 26] width 28 height 28
click at [787, 46] on header "AI Learning Community Blog Invite & Share" at bounding box center [773, 26] width 1448 height 51
click at [1301, 22] on link at bounding box center [1302, 26] width 28 height 28
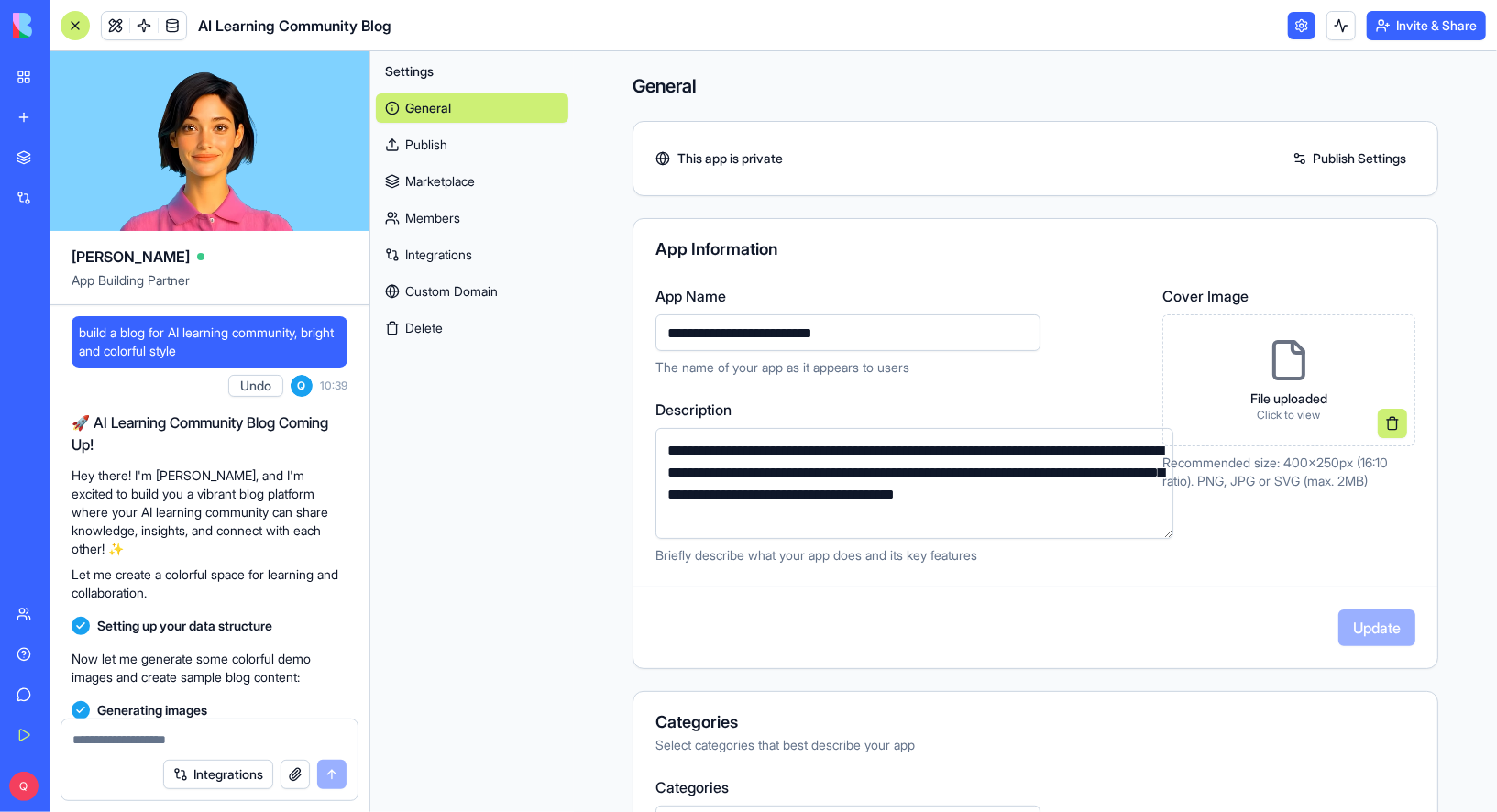
click at [1301, 21] on link at bounding box center [1302, 26] width 28 height 28
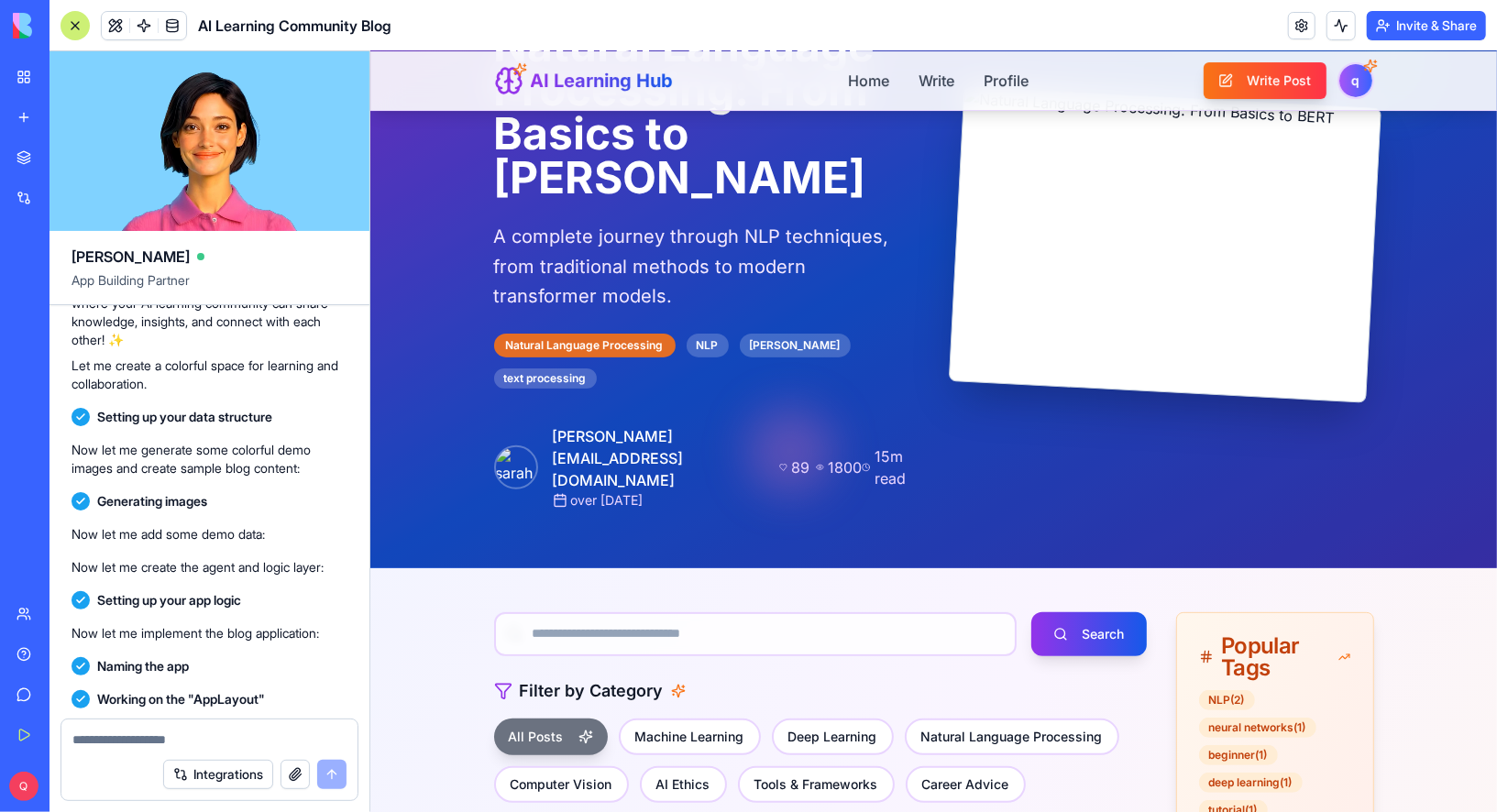
scroll to position [527, 0]
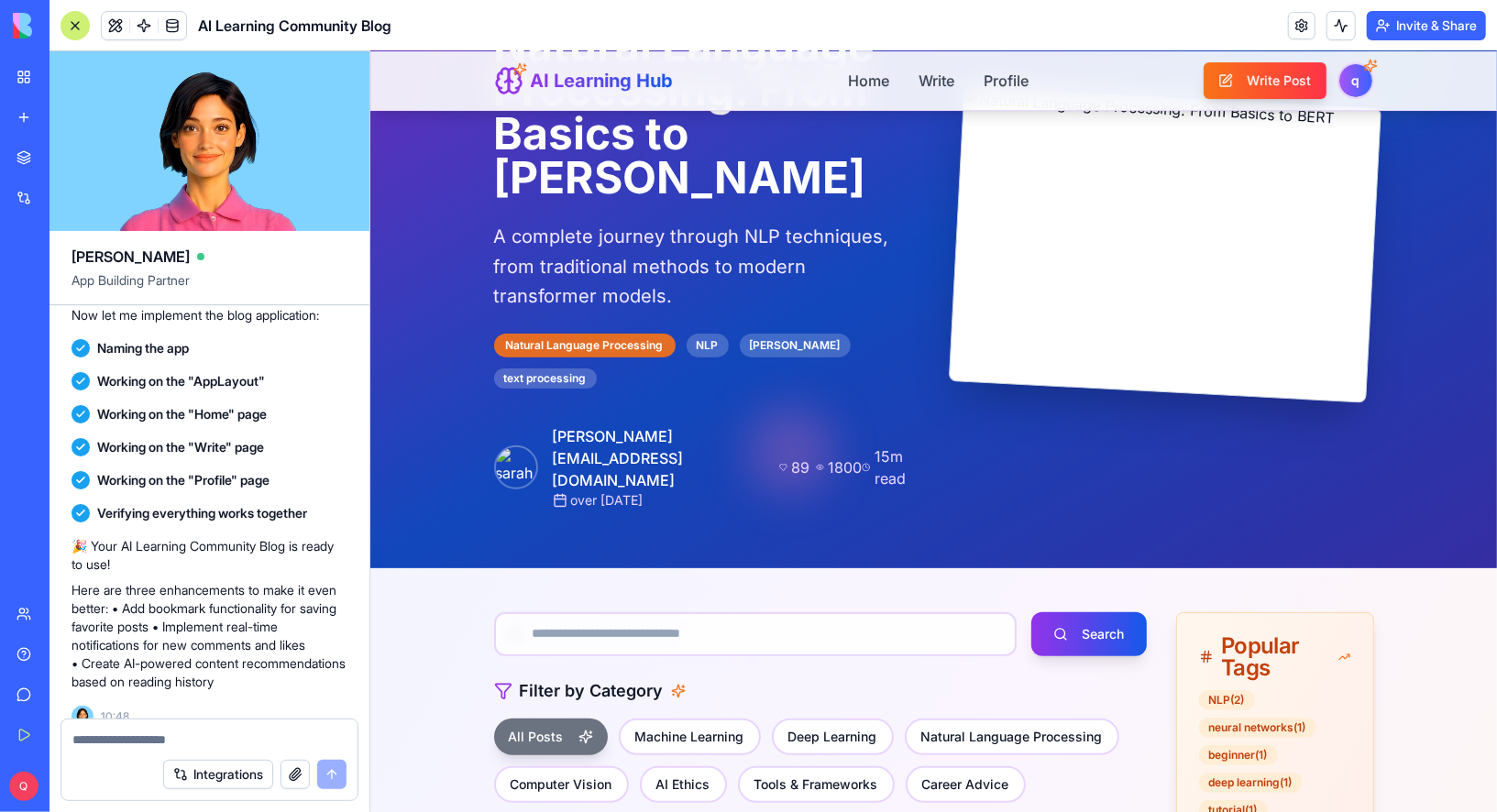
click at [554, 48] on header "AI Learning Community Blog Invite & Share" at bounding box center [773, 26] width 1448 height 51
